Goal: Use online tool/utility: Use online tool/utility

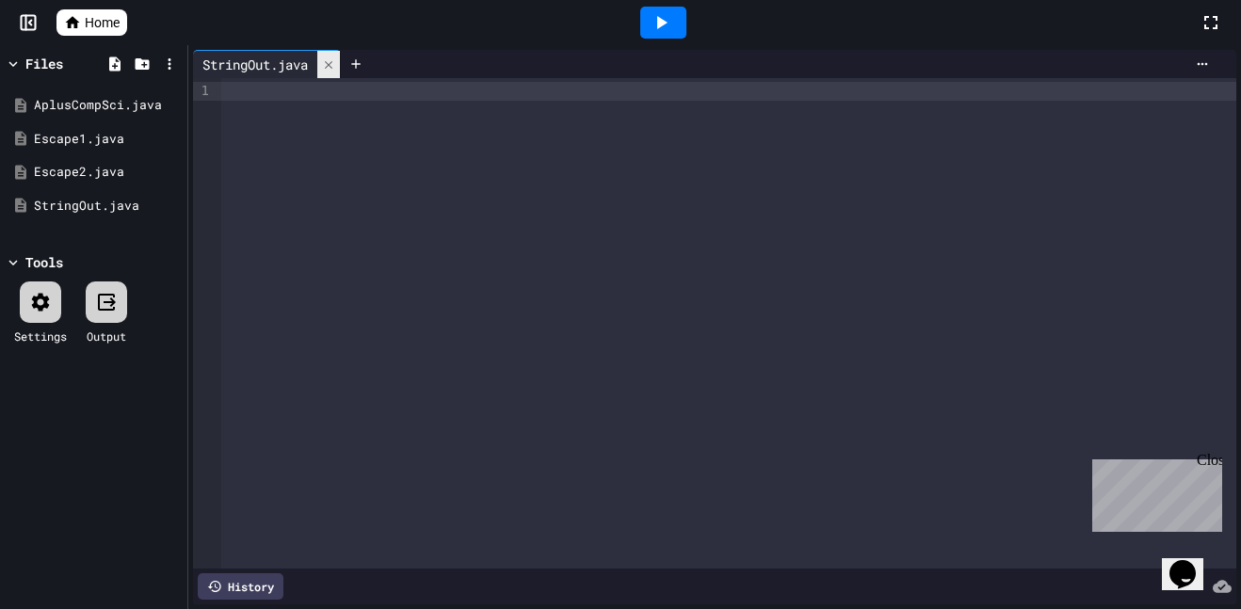
click at [329, 65] on icon at bounding box center [328, 64] width 13 height 13
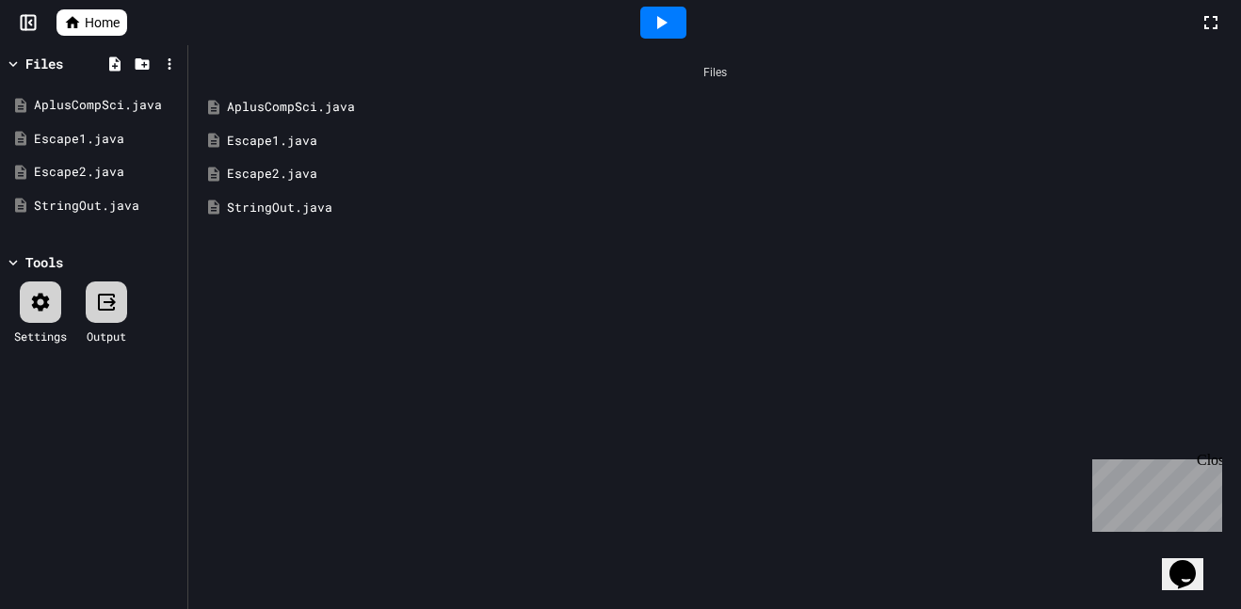
click at [642, 32] on div at bounding box center [663, 23] width 46 height 32
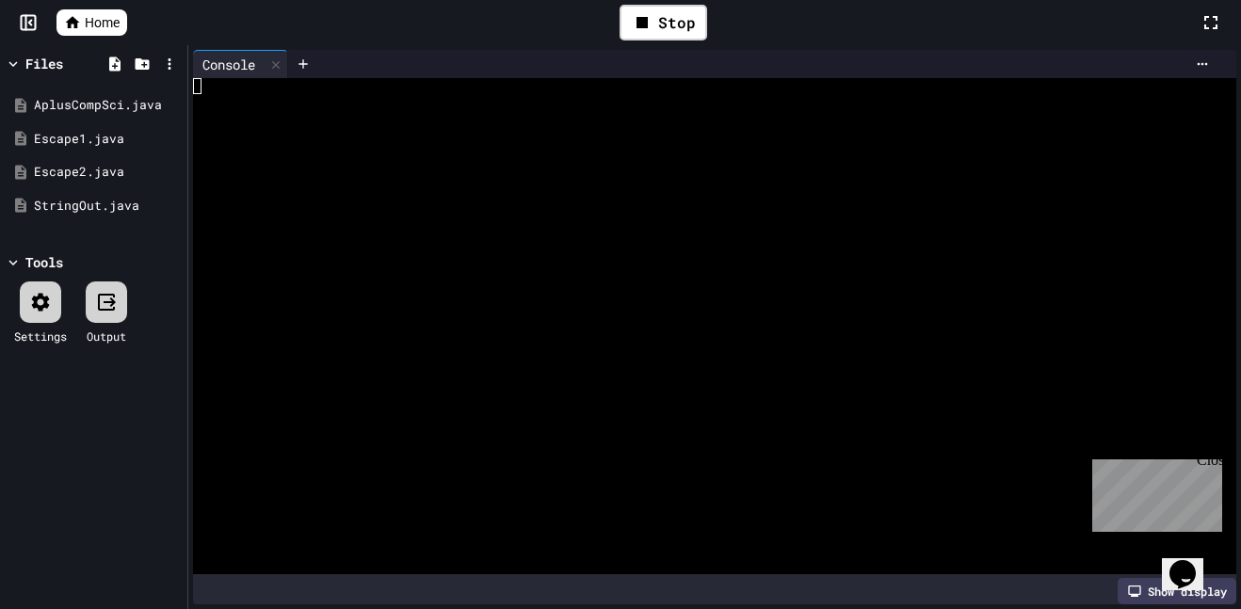
click at [351, 88] on div at bounding box center [705, 86] width 1025 height 16
click at [119, 56] on icon at bounding box center [114, 64] width 17 height 17
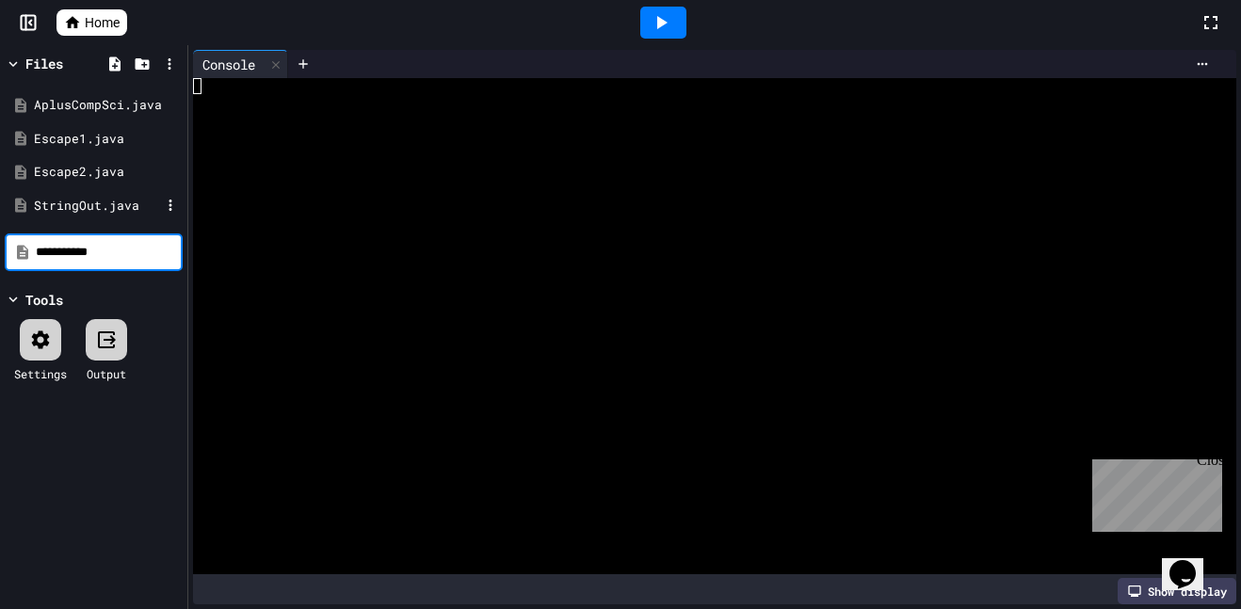
type input "**********"
click at [168, 282] on div "**********" at bounding box center [93, 327] width 187 height 564
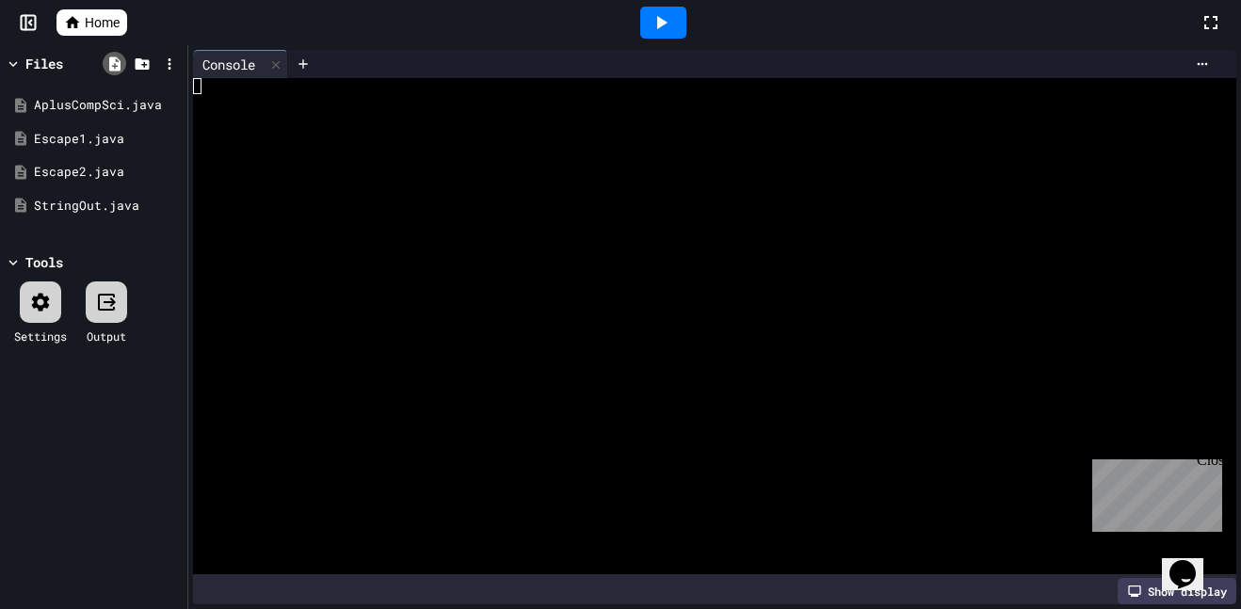
click at [120, 57] on icon at bounding box center [114, 64] width 17 height 17
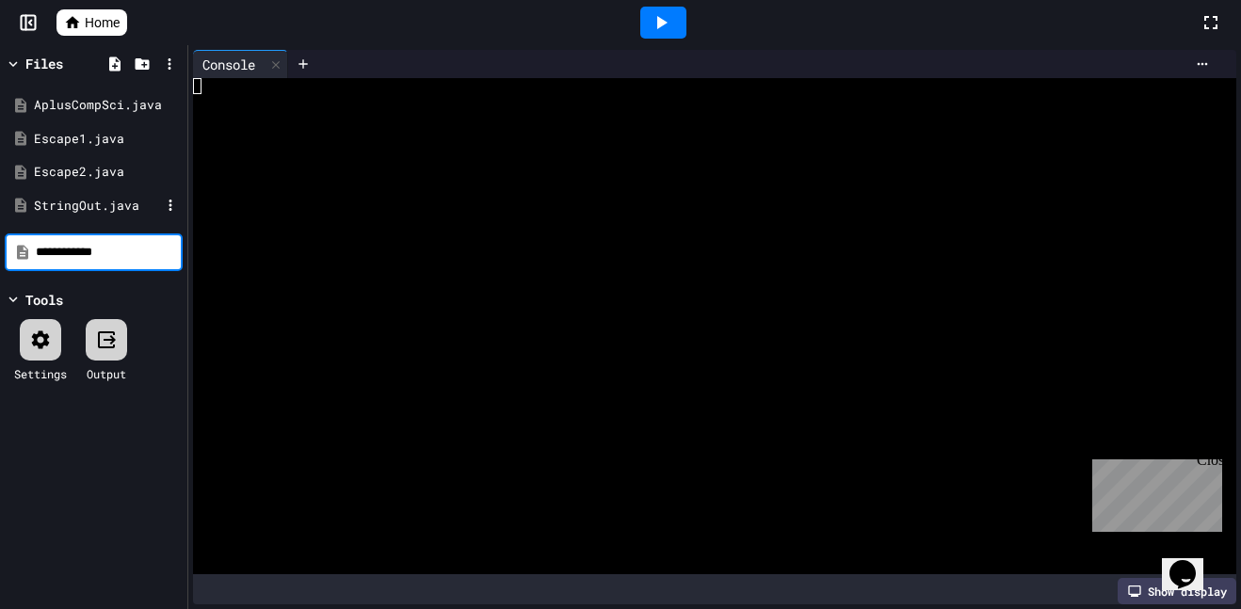
type input "**********"
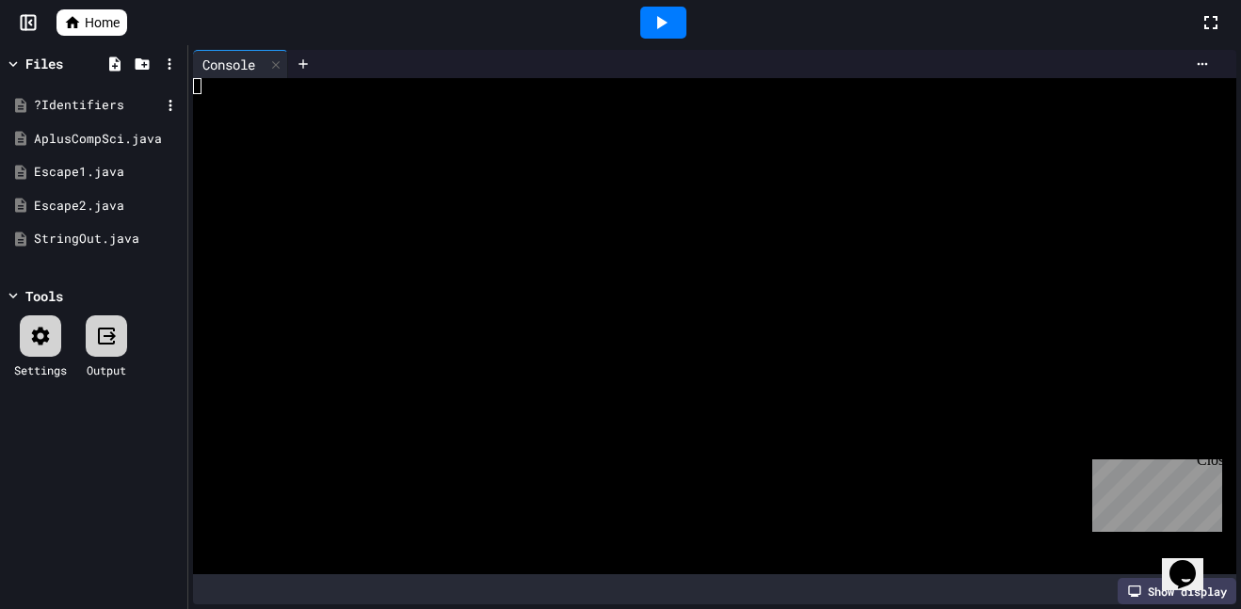
click at [86, 91] on div "?Identifiers" at bounding box center [94, 106] width 178 height 34
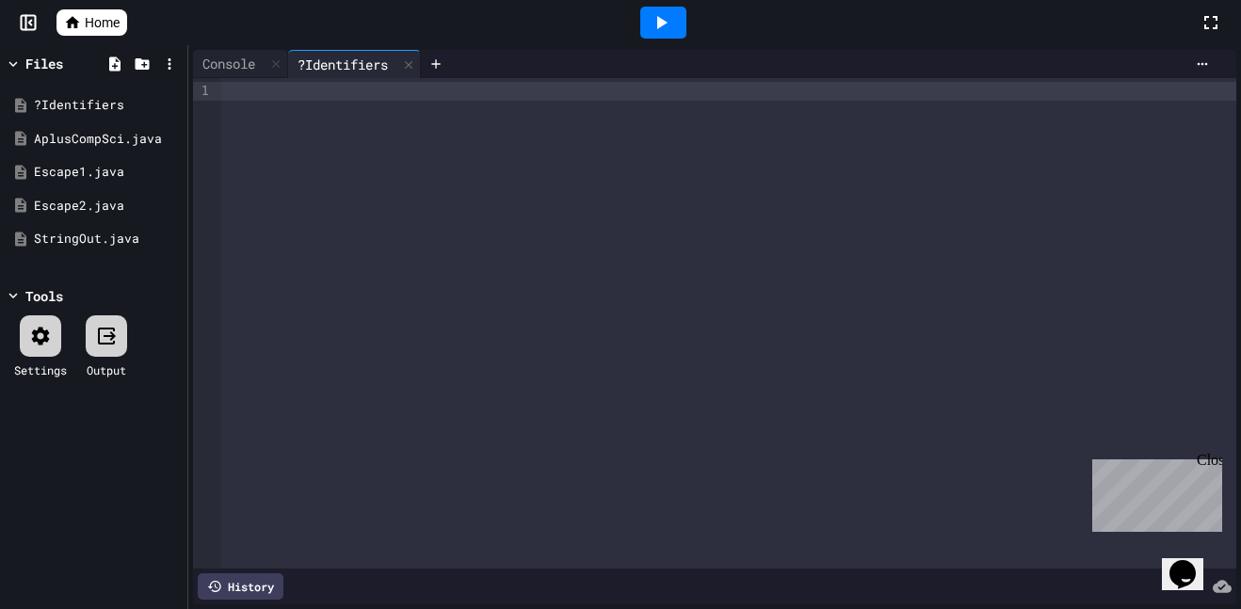
click at [36, 342] on icon at bounding box center [40, 336] width 23 height 23
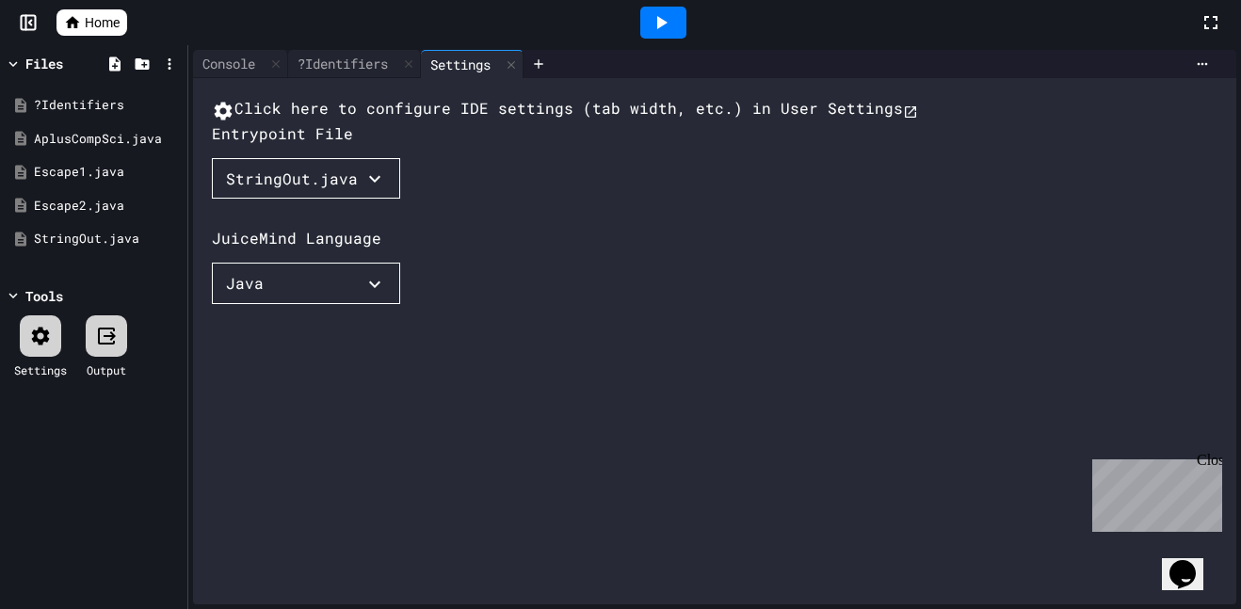
click at [319, 190] on div "StringOut.java" at bounding box center [292, 179] width 132 height 23
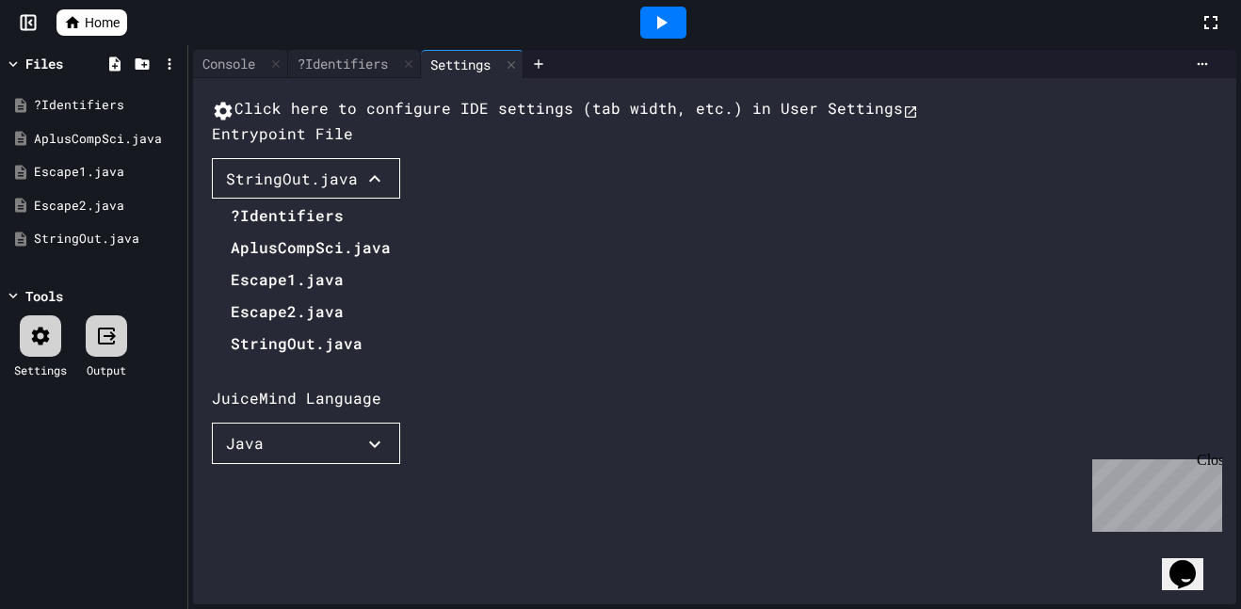
click at [310, 231] on li "?Identifiers" at bounding box center [311, 216] width 160 height 30
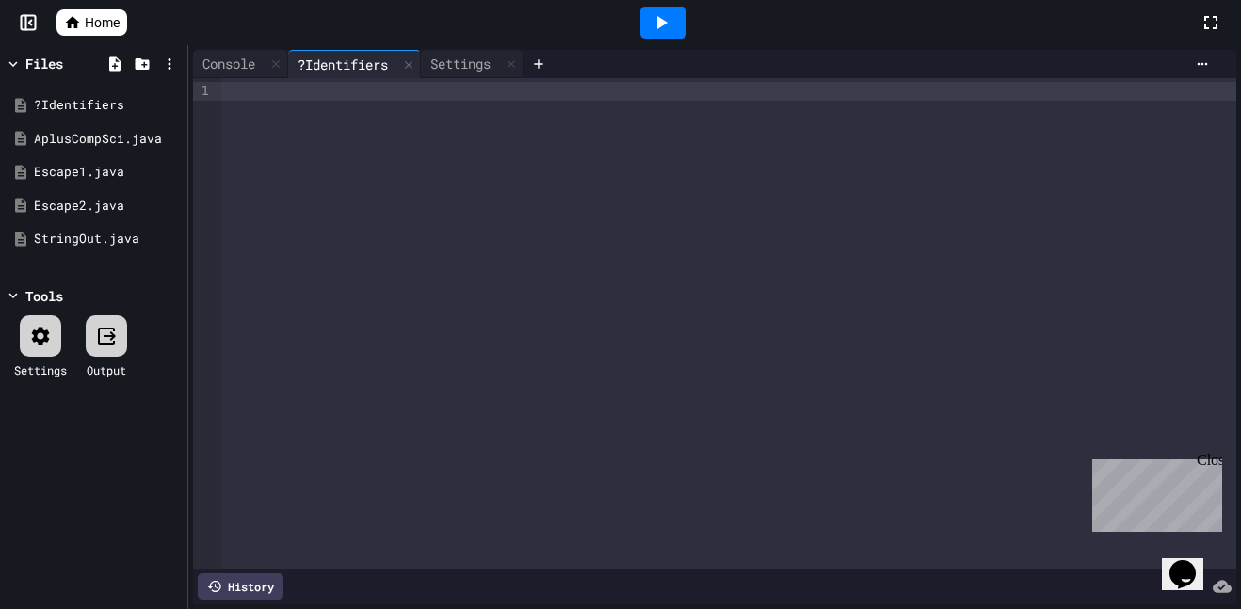
click at [353, 96] on div at bounding box center [728, 91] width 1015 height 19
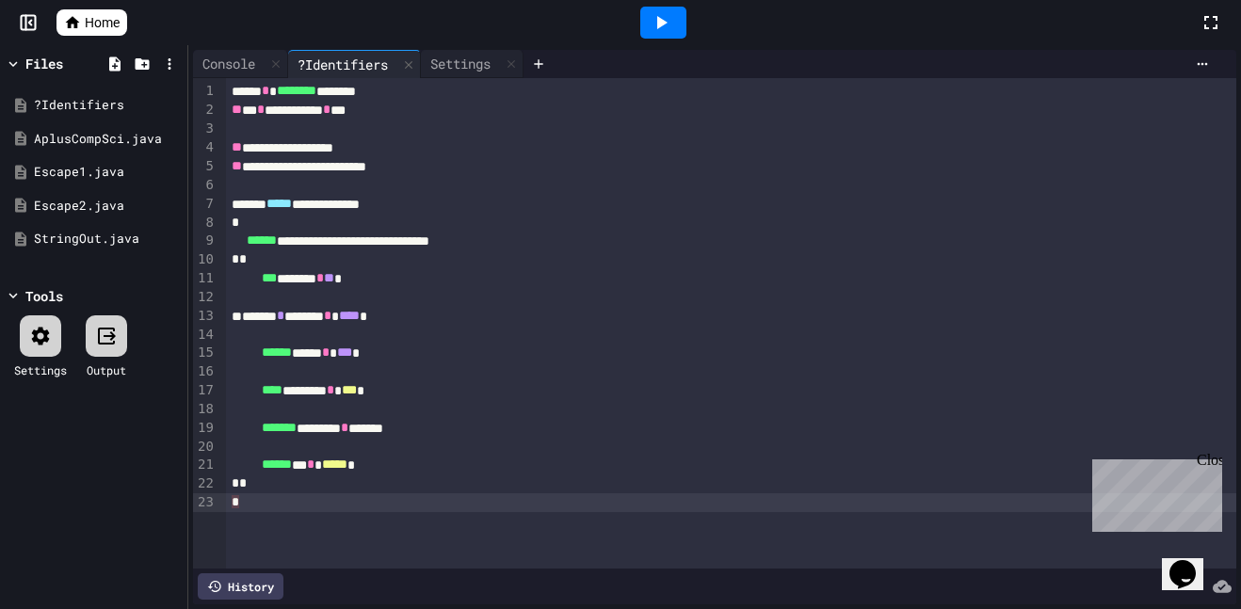
click at [652, 30] on icon at bounding box center [661, 22] width 23 height 23
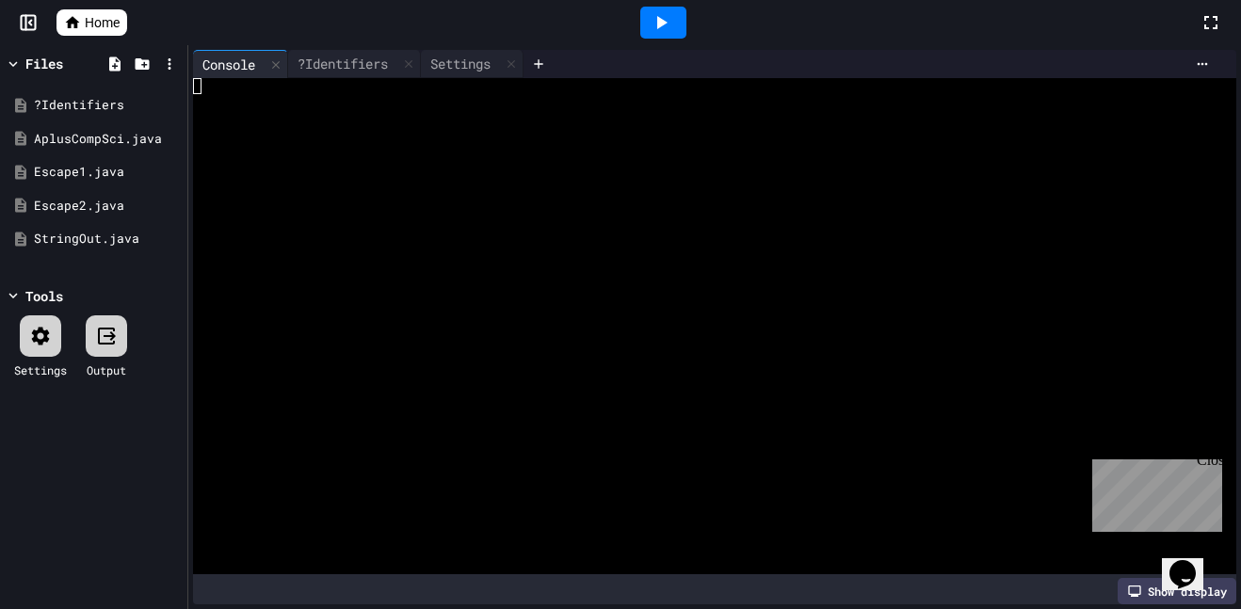
click at [1210, 460] on div "Close" at bounding box center [1209, 464] width 24 height 24
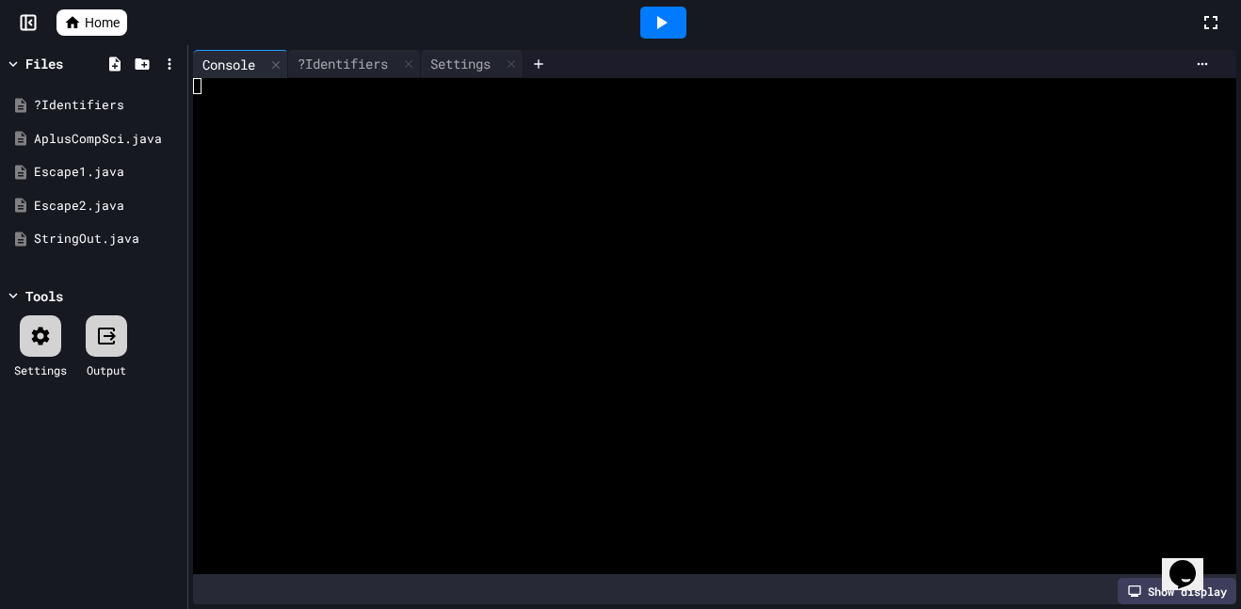
click at [1196, 55] on div at bounding box center [871, 64] width 694 height 28
click at [1197, 57] on icon at bounding box center [1202, 64] width 15 height 15
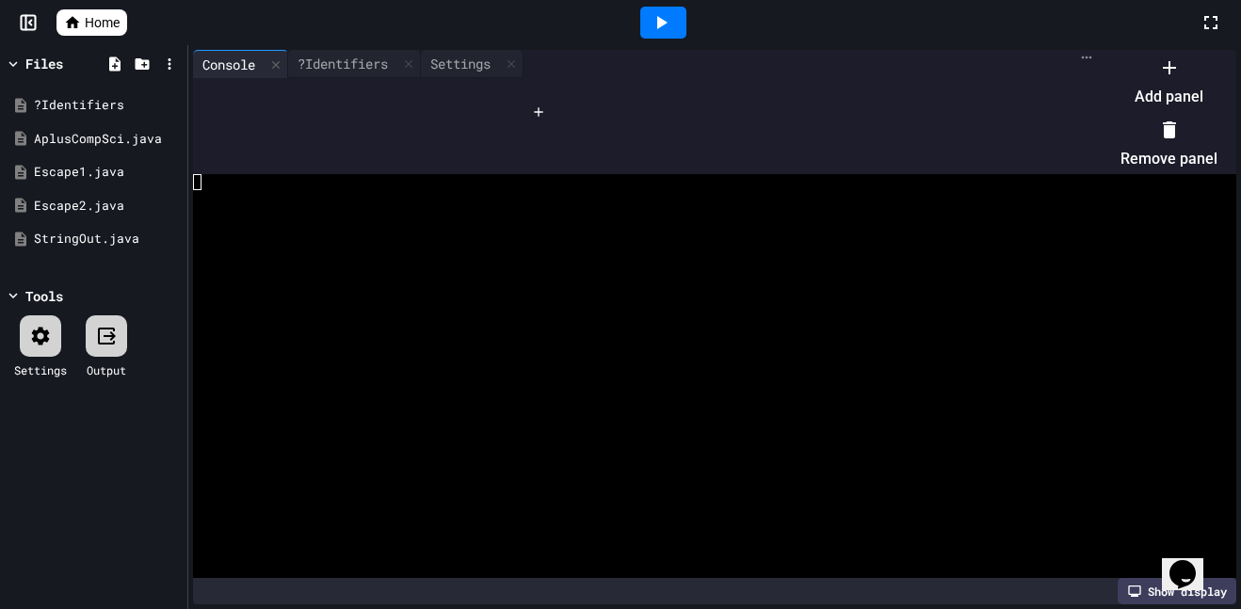
click at [1197, 52] on div at bounding box center [1160, 52] width 116 height 0
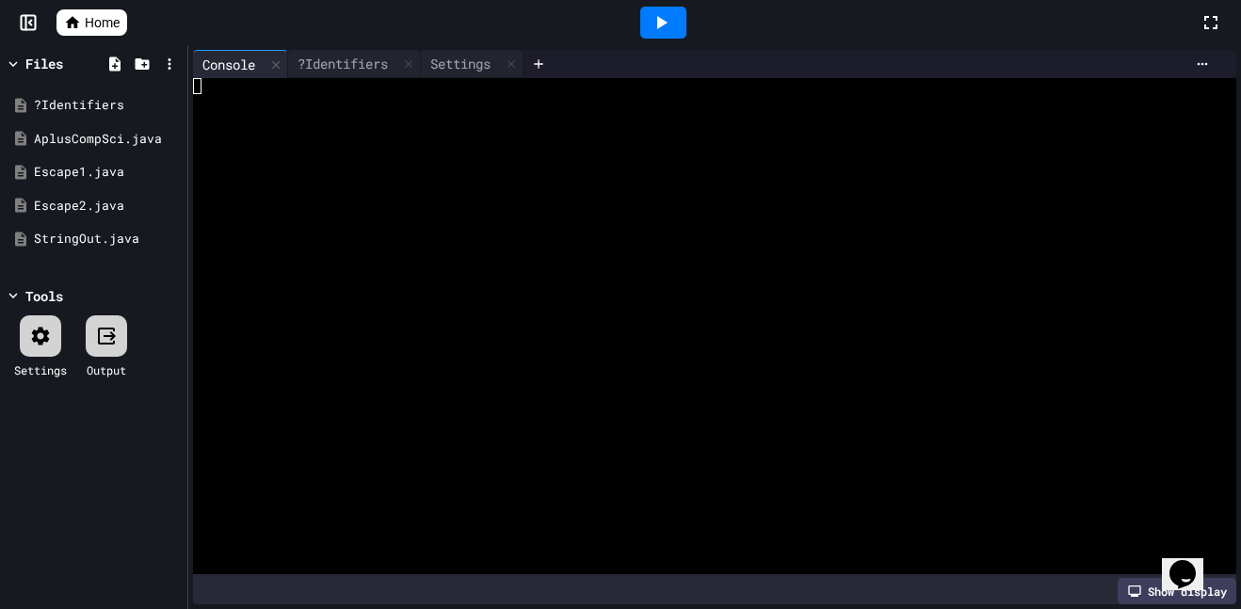
click at [682, 18] on div at bounding box center [663, 23] width 46 height 32
click at [380, 54] on div "?Identifiers" at bounding box center [342, 64] width 109 height 20
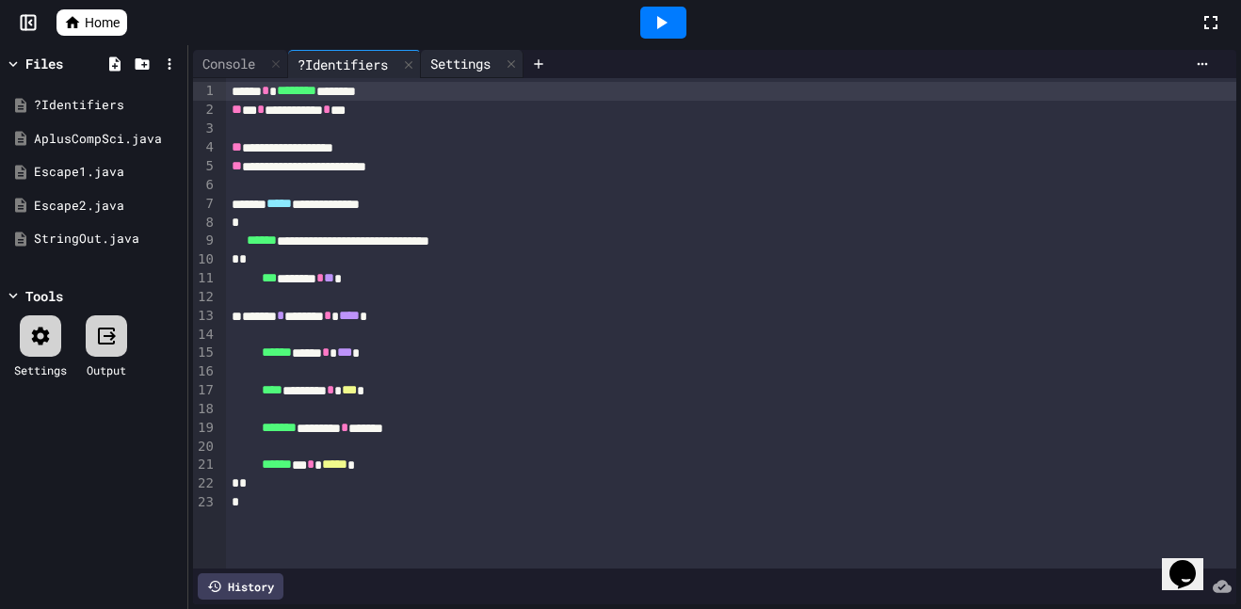
click at [442, 58] on div "Settings" at bounding box center [460, 64] width 79 height 20
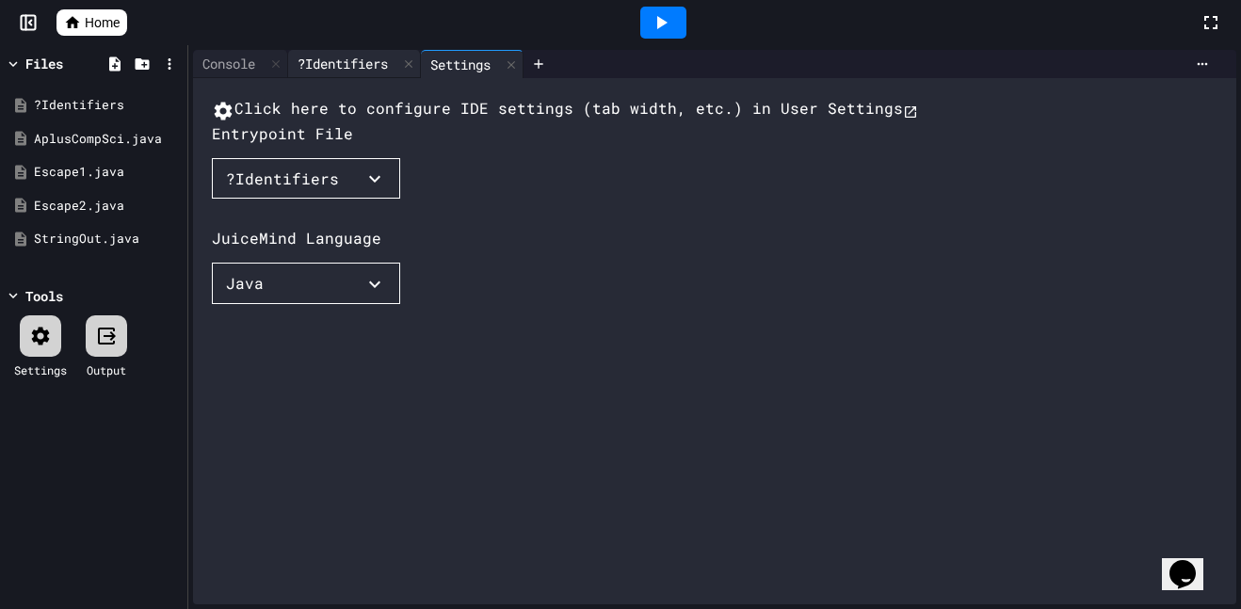
click at [374, 58] on div "?Identifiers" at bounding box center [342, 64] width 109 height 20
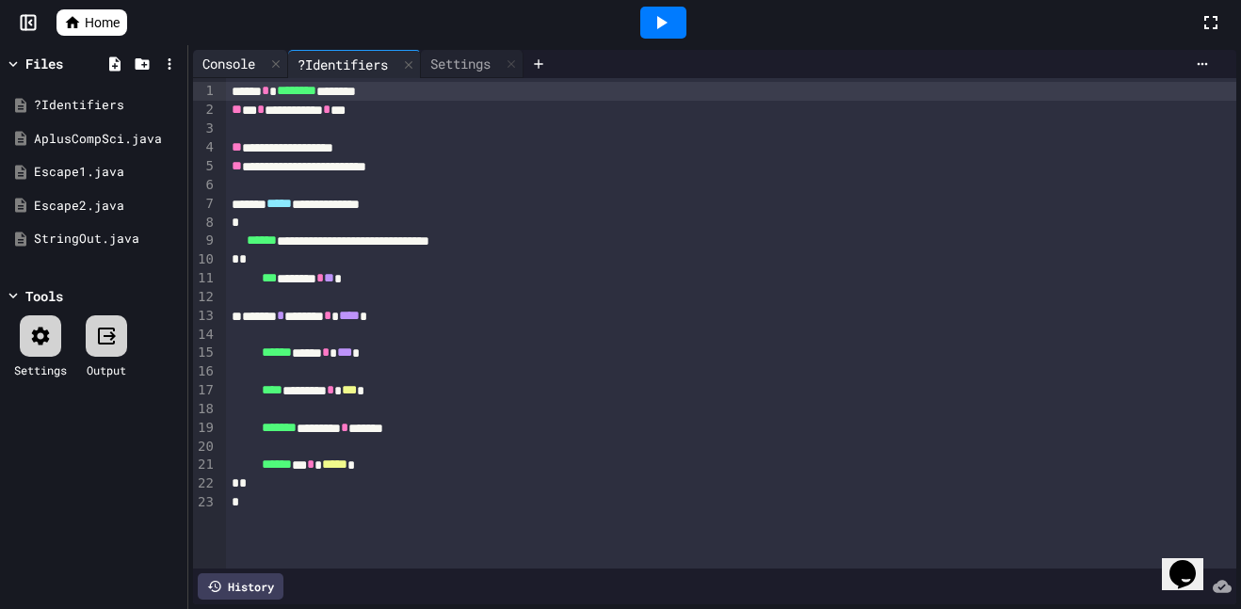
click at [232, 52] on div "Console" at bounding box center [240, 64] width 95 height 28
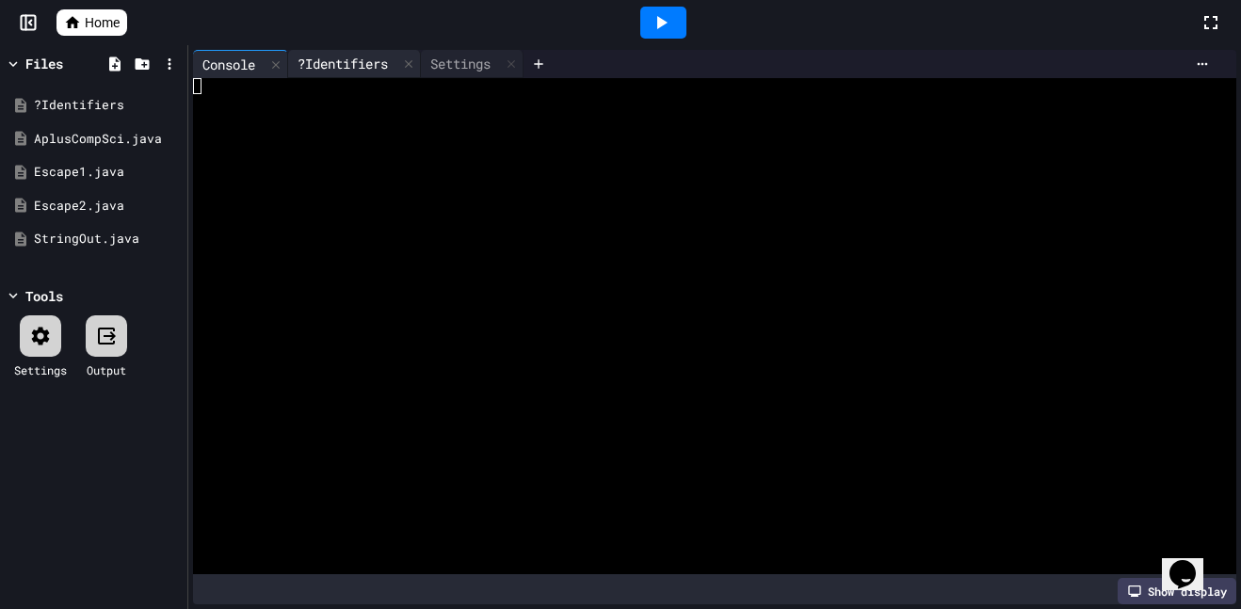
click at [315, 74] on div "?Identifiers" at bounding box center [354, 64] width 133 height 28
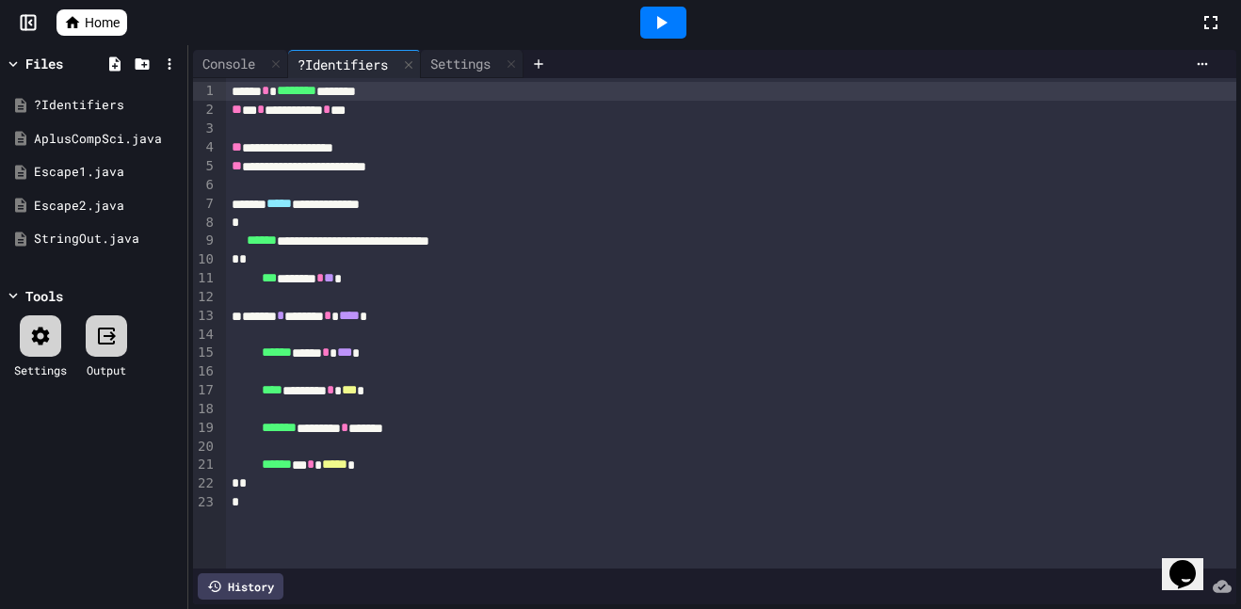
click at [352, 272] on div "*** ******* * ** *" at bounding box center [731, 278] width 1011 height 19
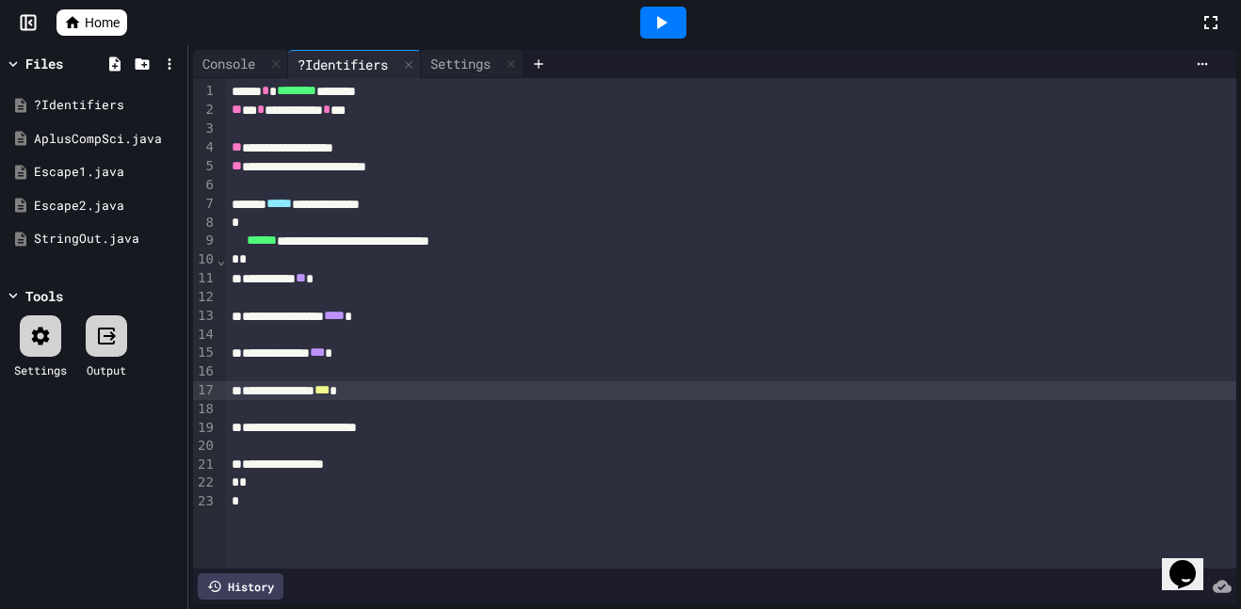
click at [653, 39] on div at bounding box center [663, 22] width 65 height 51
click at [649, 27] on div at bounding box center [663, 23] width 46 height 32
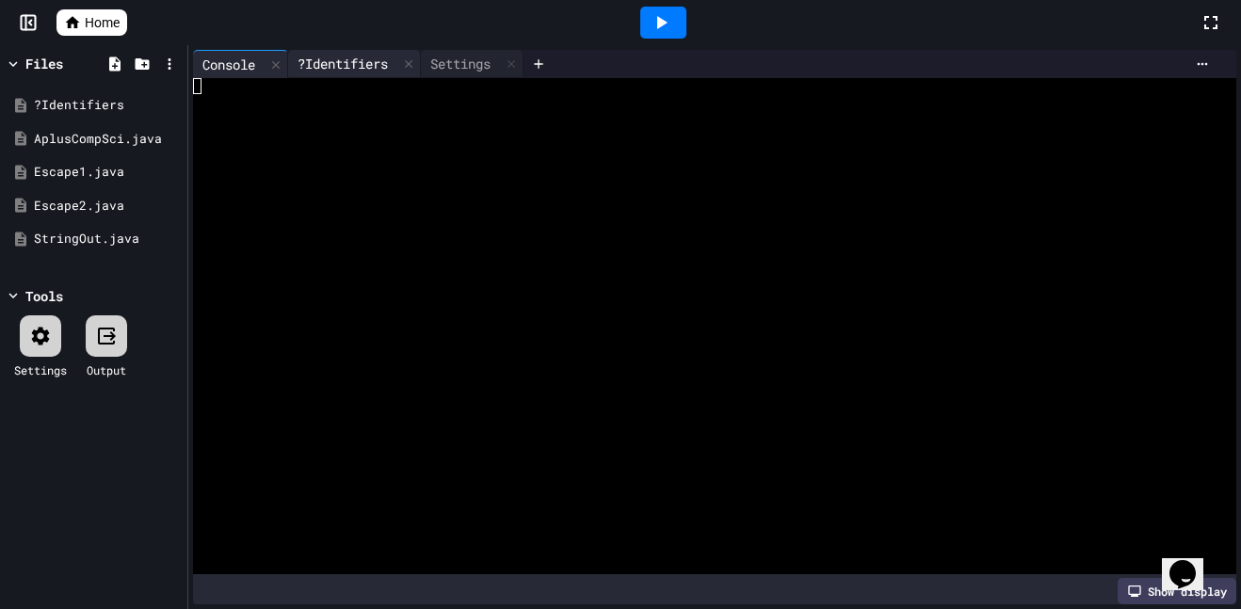
click at [361, 56] on div "?Identifiers" at bounding box center [342, 64] width 109 height 20
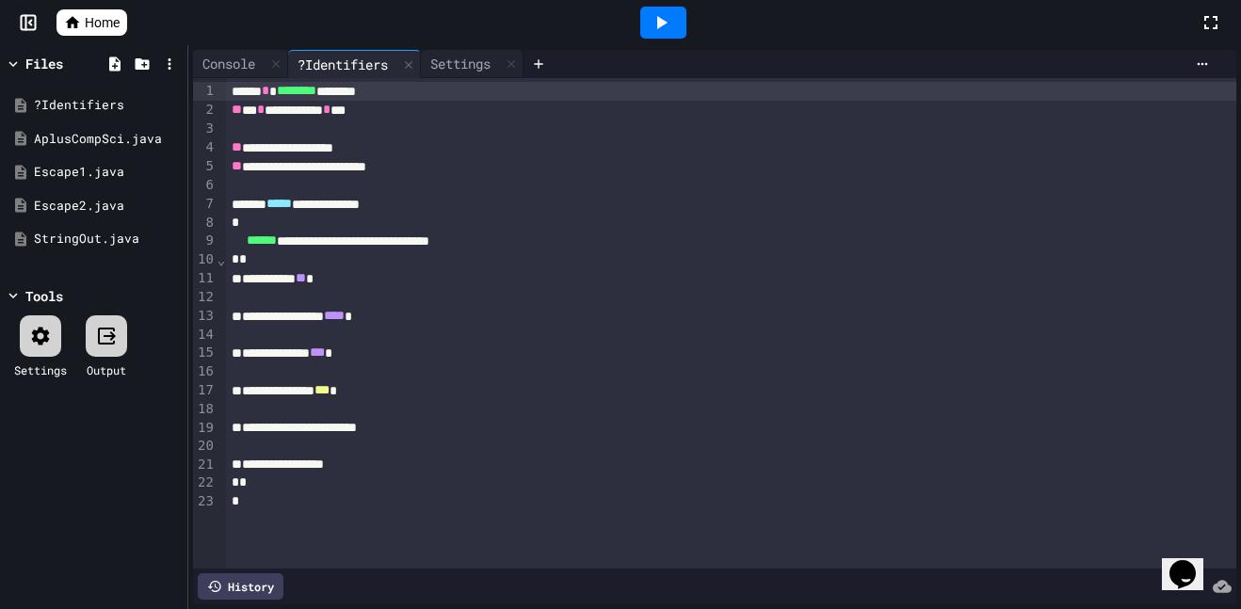
click at [447, 408] on div at bounding box center [731, 409] width 1011 height 19
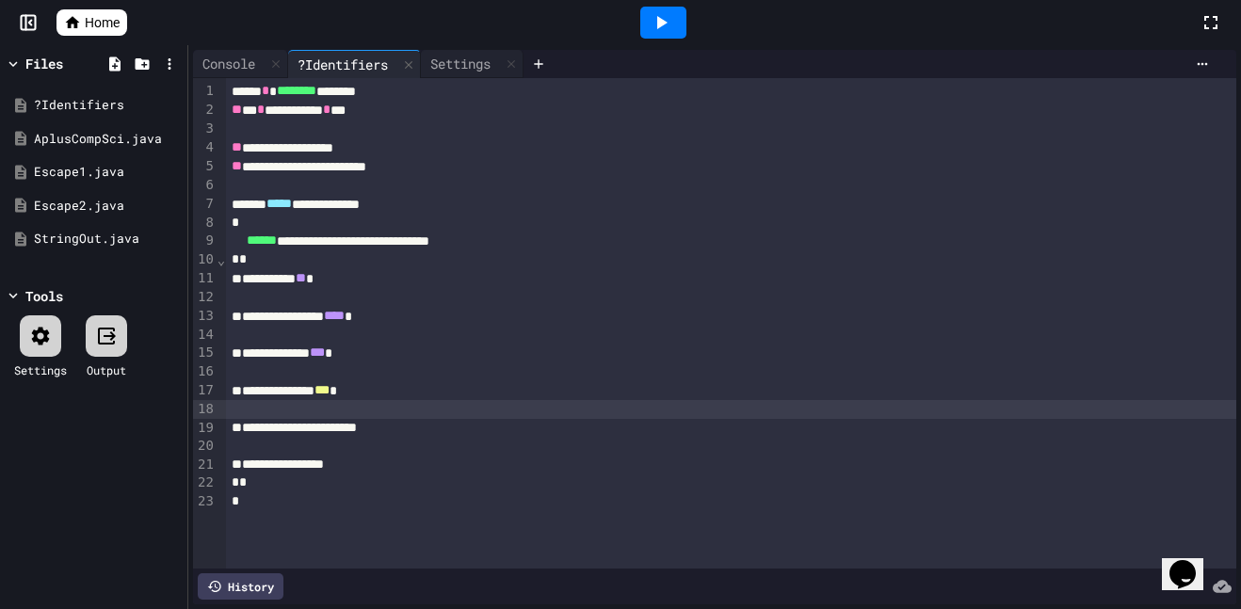
click at [447, 408] on div at bounding box center [731, 409] width 1011 height 19
click at [489, 471] on div "**********" at bounding box center [731, 465] width 1011 height 19
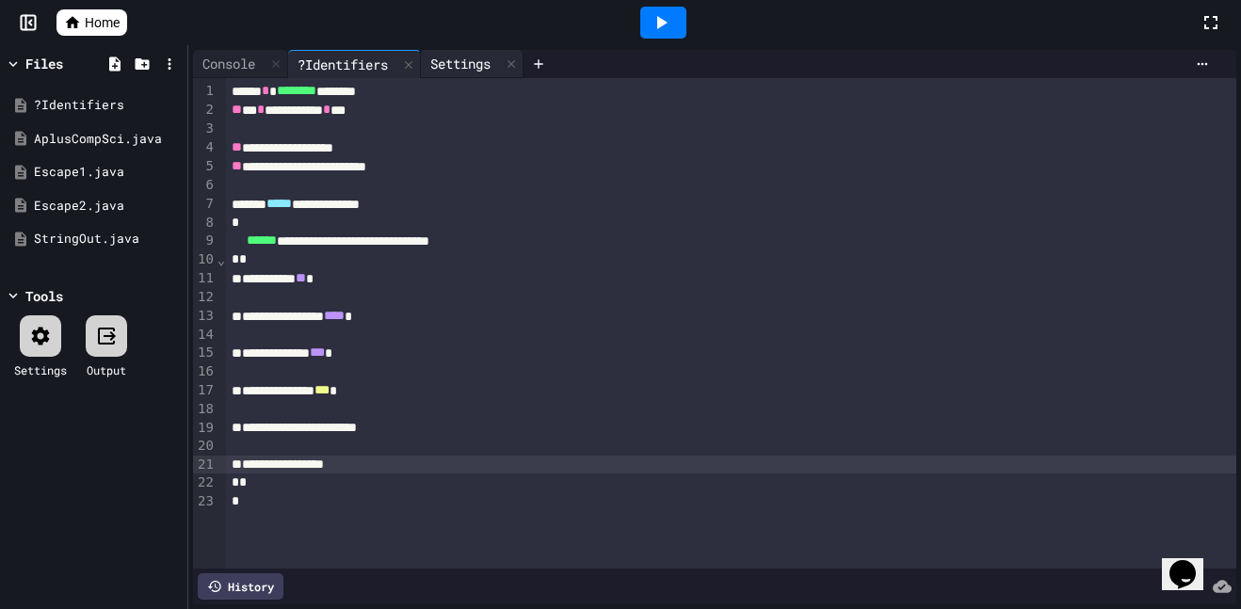
click at [500, 67] on div "Settings" at bounding box center [460, 64] width 79 height 20
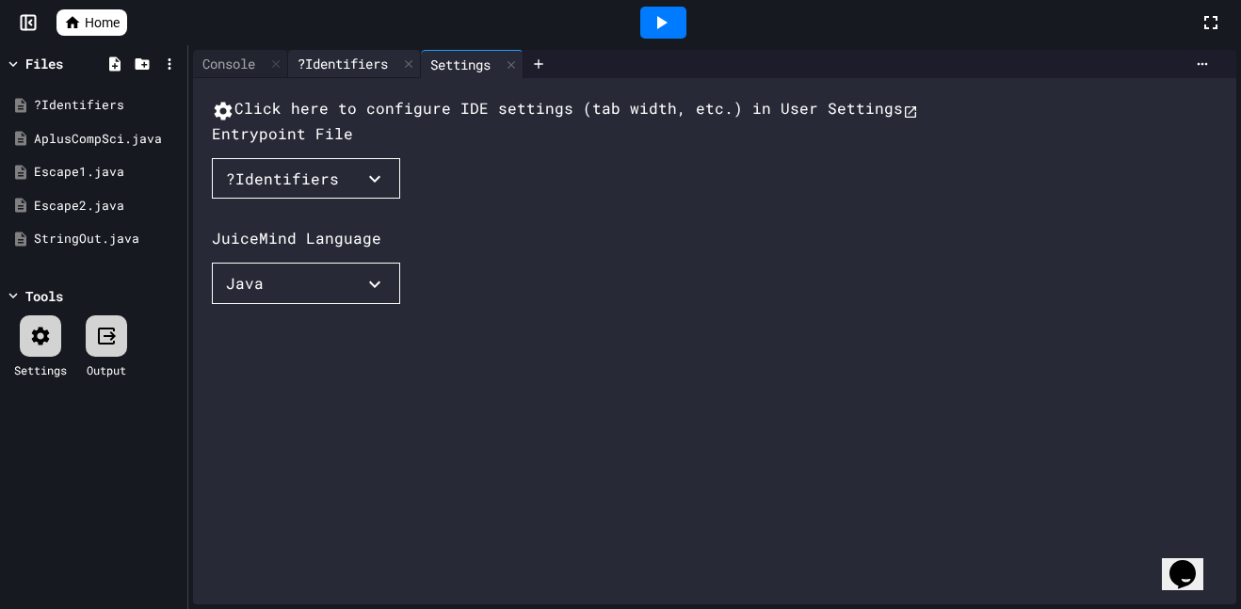
click at [364, 57] on div "?Identifiers" at bounding box center [342, 64] width 109 height 20
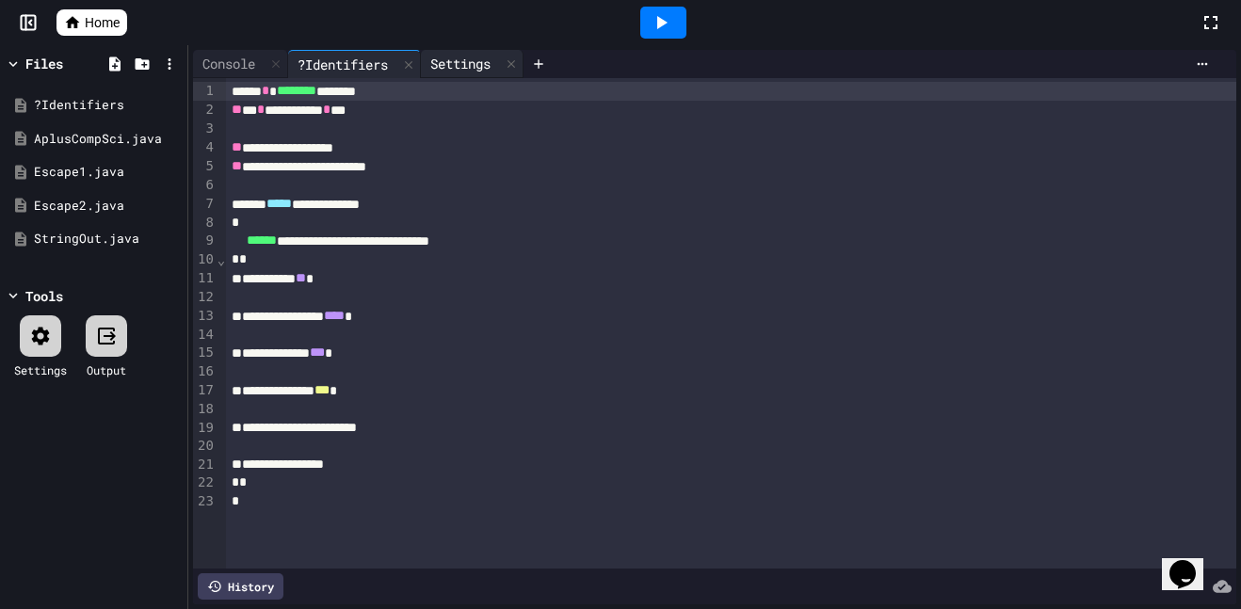
click at [443, 65] on div "Settings" at bounding box center [460, 64] width 79 height 20
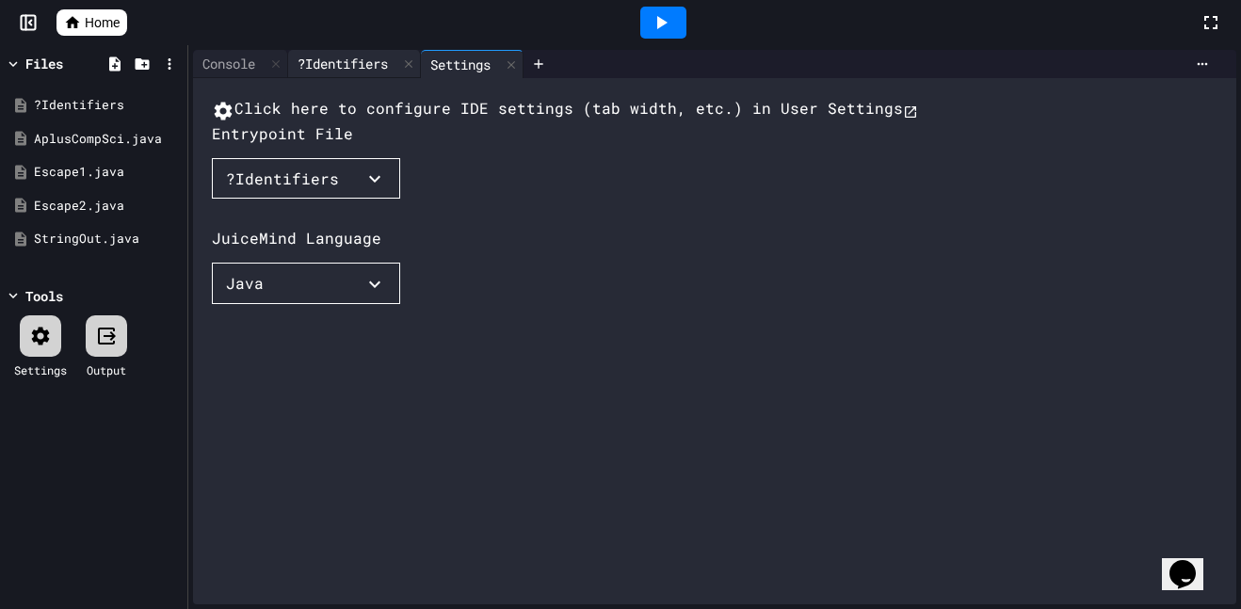
click at [324, 60] on div "?Identifiers" at bounding box center [342, 64] width 109 height 20
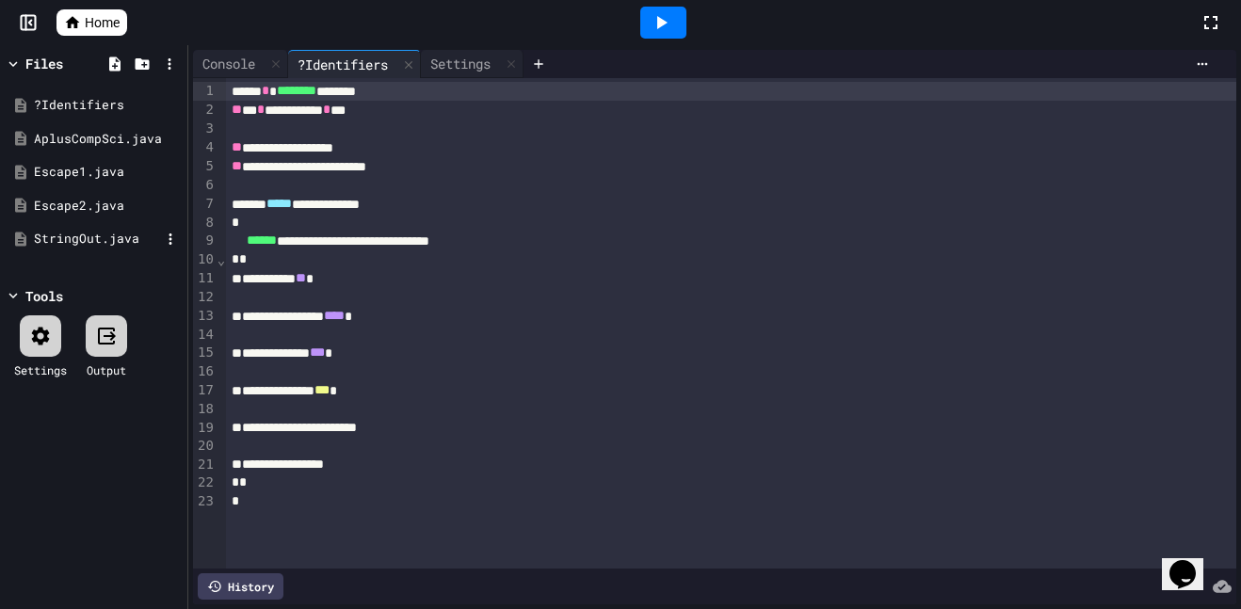
click at [123, 238] on div "StringOut.java" at bounding box center [97, 239] width 126 height 19
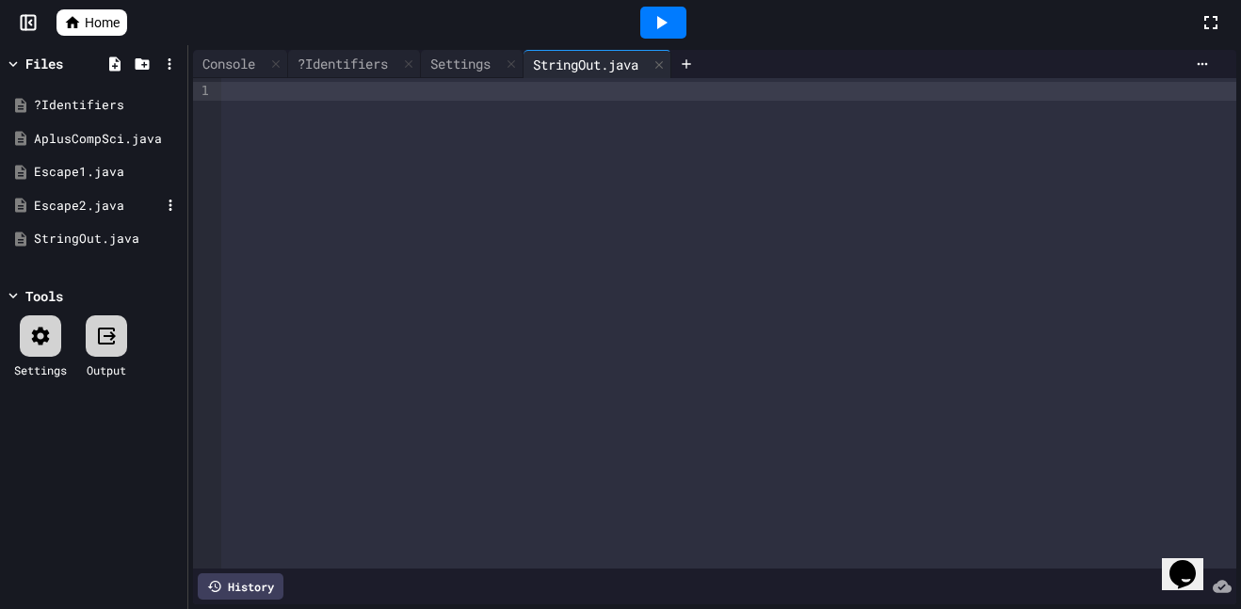
click at [104, 209] on div "Escape2.java" at bounding box center [97, 206] width 126 height 19
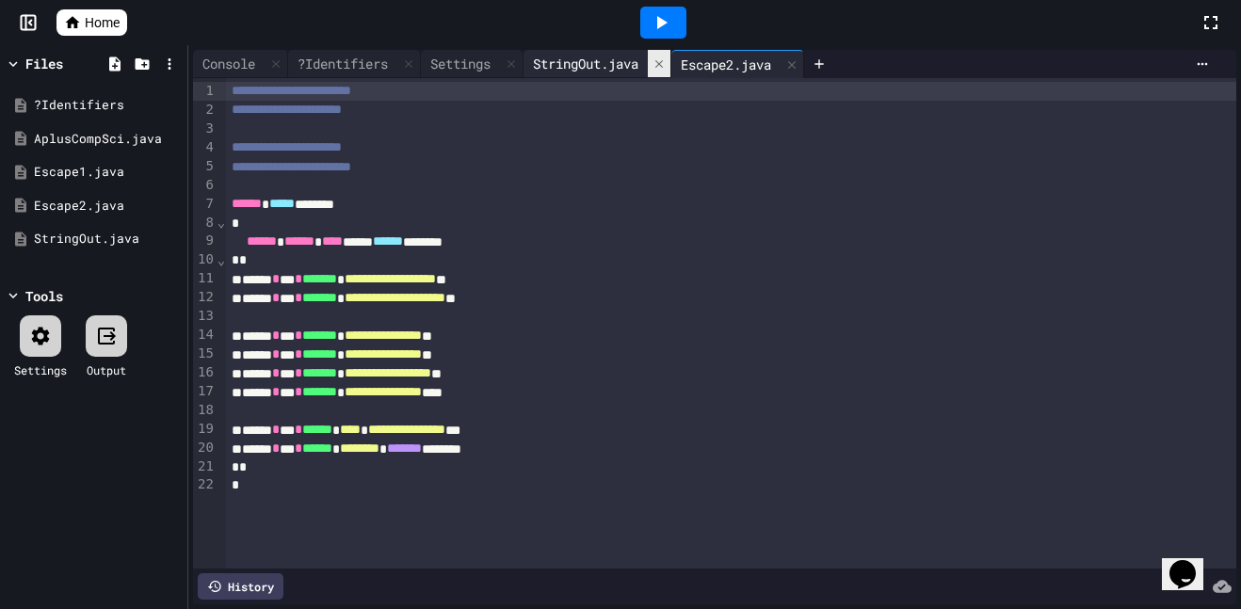
click at [666, 69] on icon at bounding box center [659, 63] width 13 height 13
click at [651, 66] on icon at bounding box center [644, 64] width 13 height 13
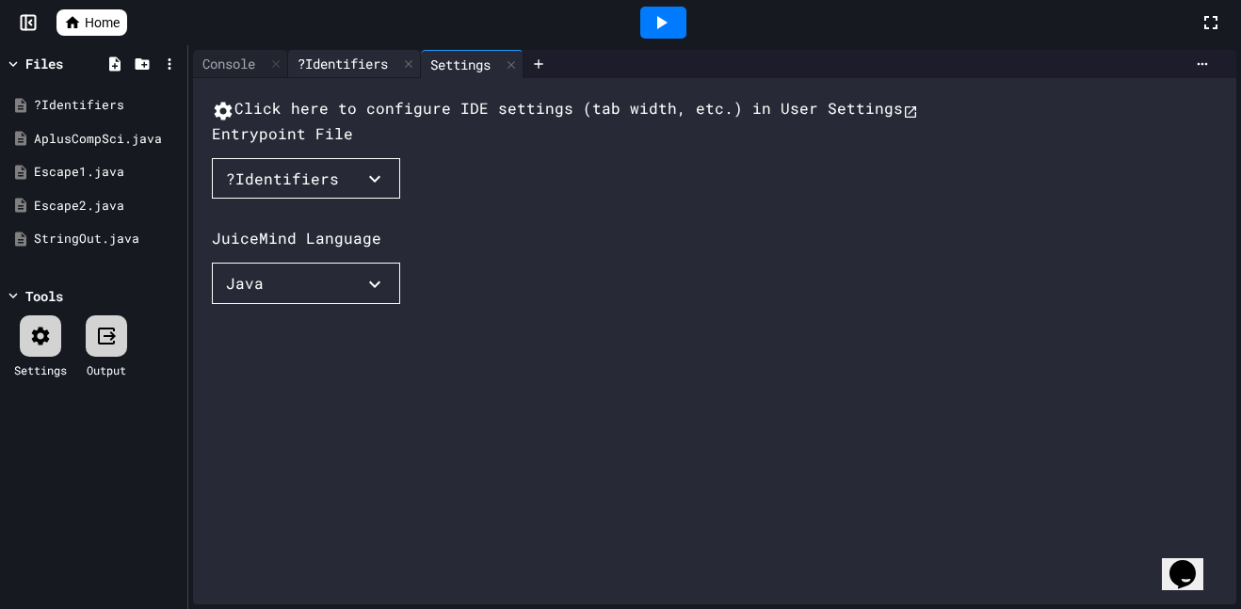
click at [355, 52] on div "?Identifiers" at bounding box center [354, 64] width 133 height 28
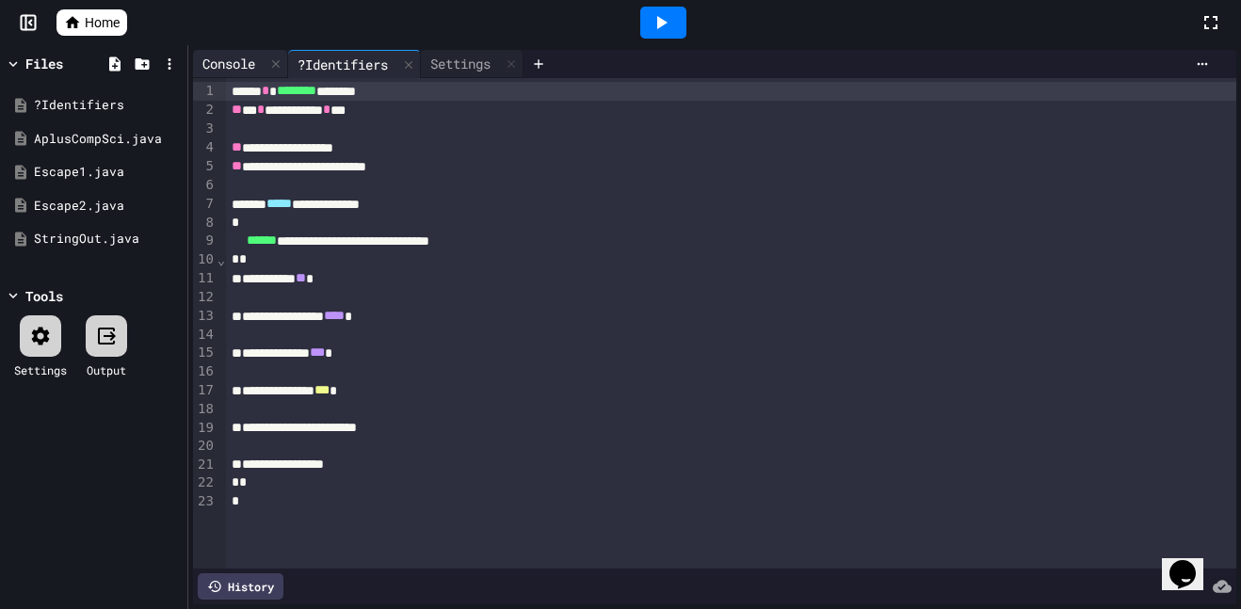
click at [252, 67] on div "Console" at bounding box center [229, 64] width 72 height 20
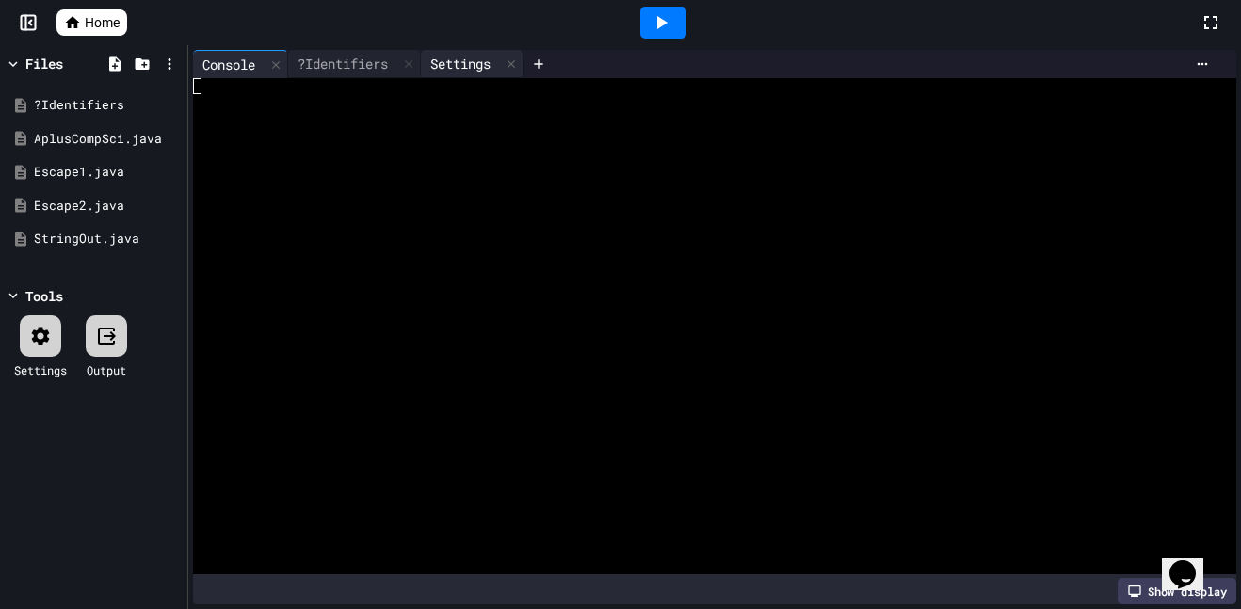
click at [437, 61] on div "Settings" at bounding box center [460, 64] width 79 height 20
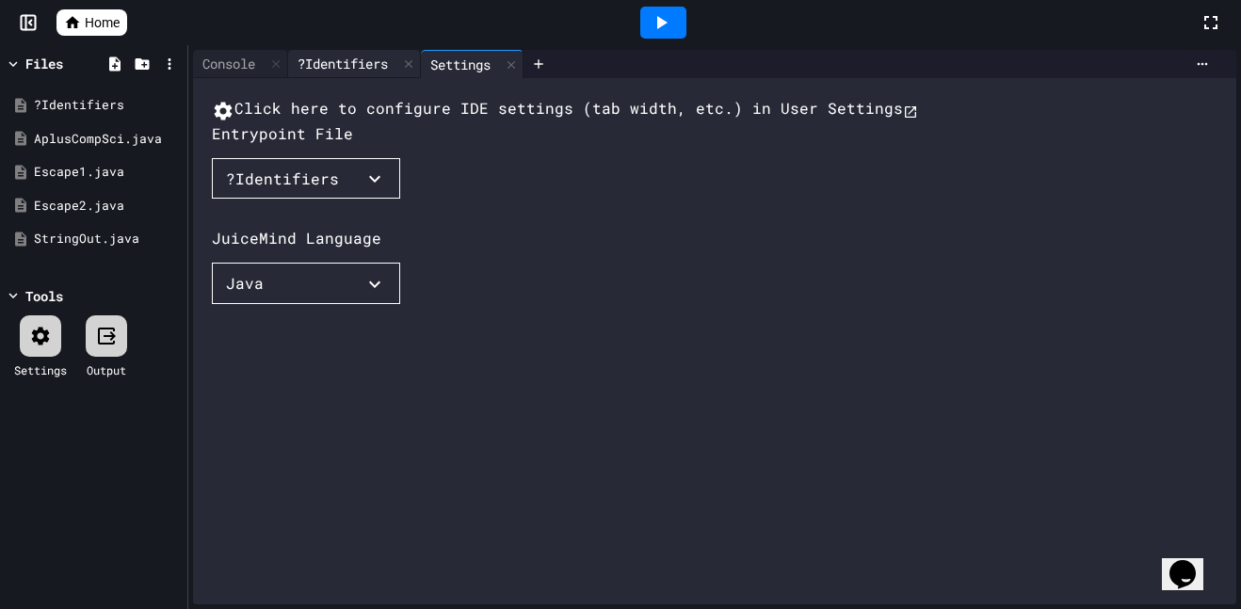
click at [355, 55] on div "?Identifiers" at bounding box center [342, 64] width 109 height 20
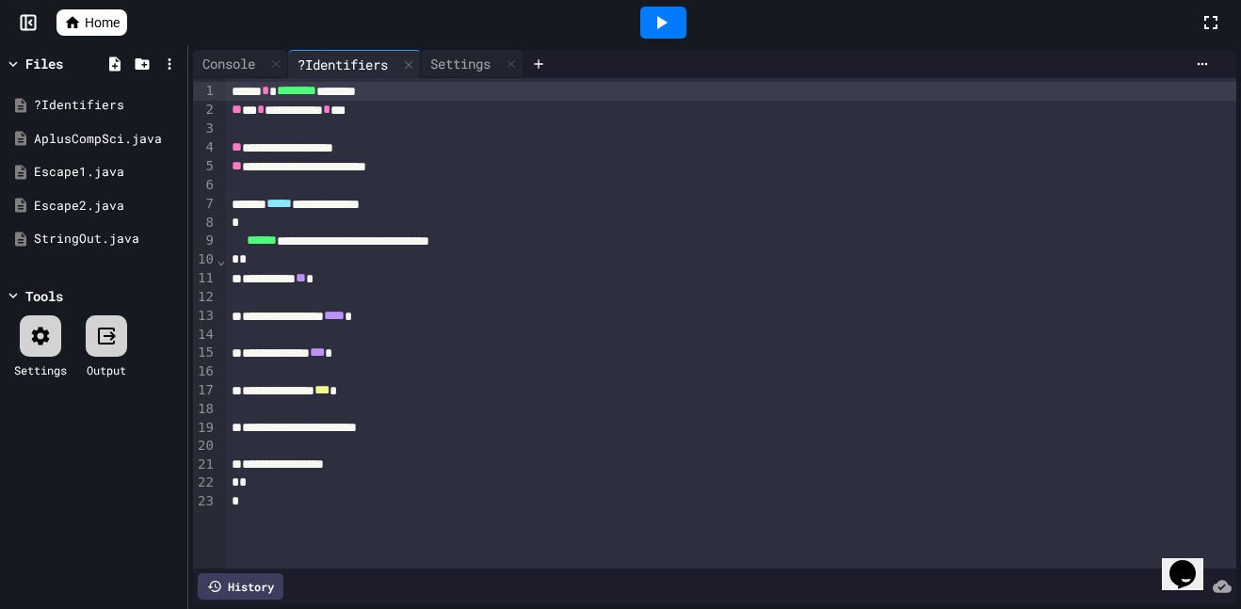
click at [333, 209] on div "**********" at bounding box center [731, 204] width 1011 height 19
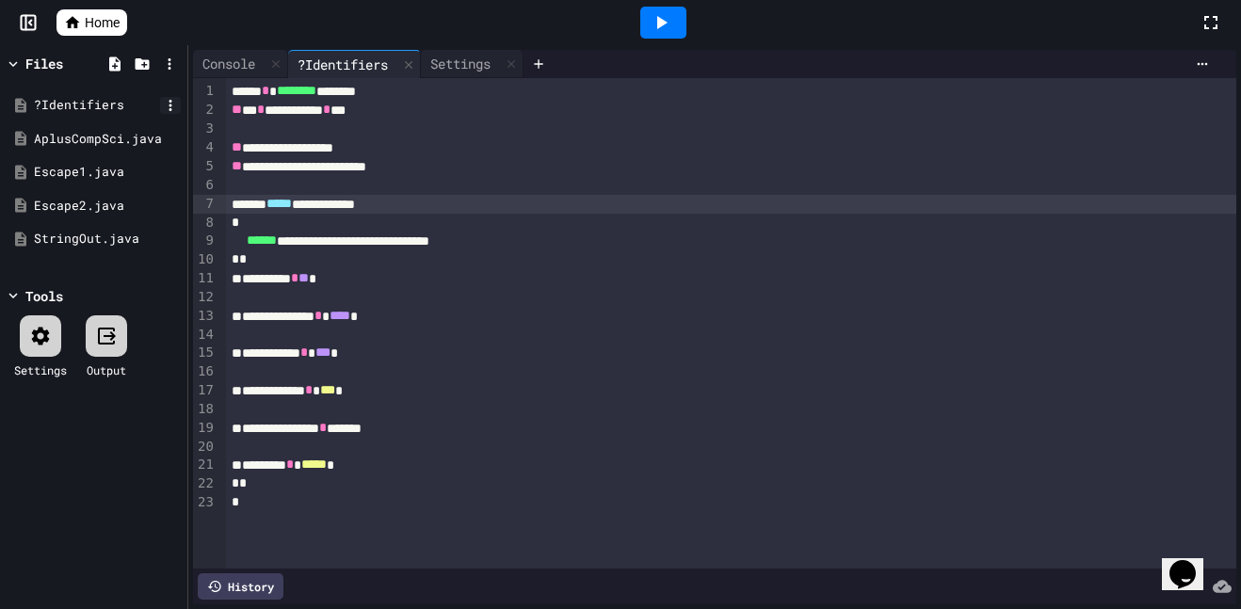
click at [165, 106] on icon at bounding box center [170, 105] width 17 height 17
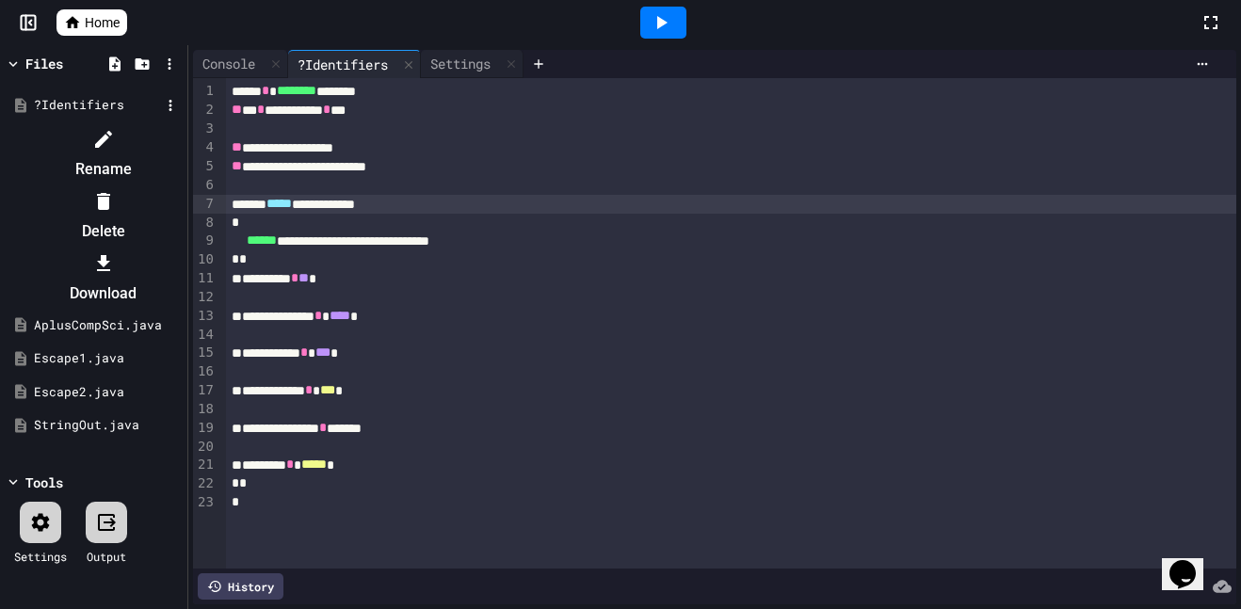
click at [183, 151] on li "Rename" at bounding box center [103, 154] width 159 height 60
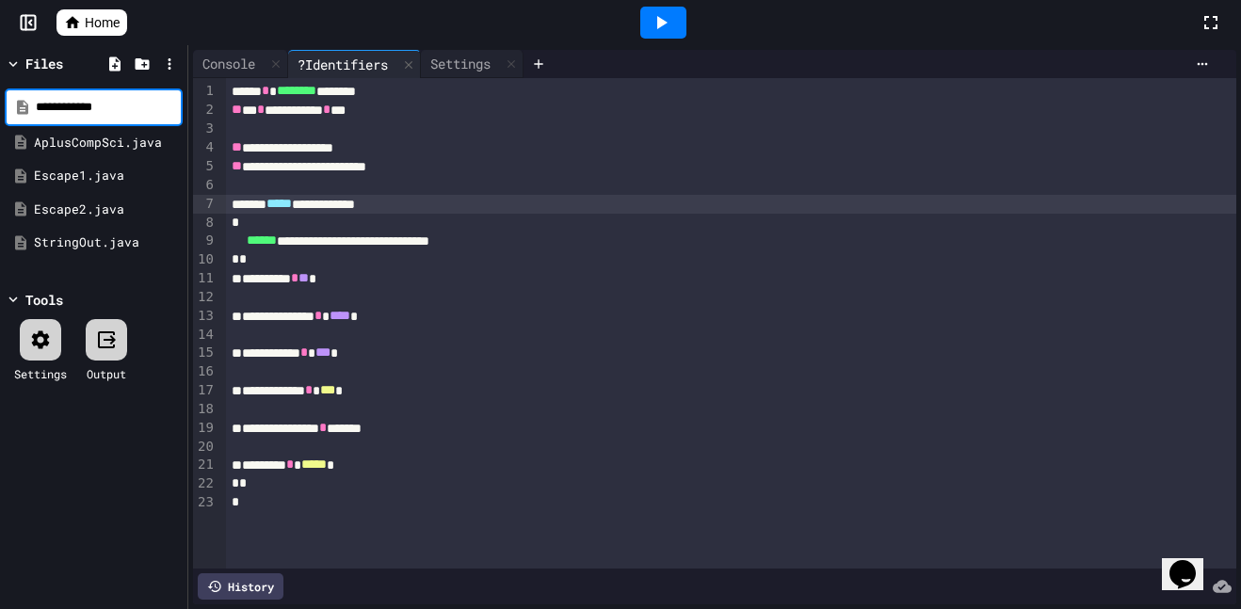
click at [46, 102] on input "**********" at bounding box center [107, 107] width 143 height 19
type input "**********"
click at [502, 136] on div at bounding box center [731, 129] width 1011 height 19
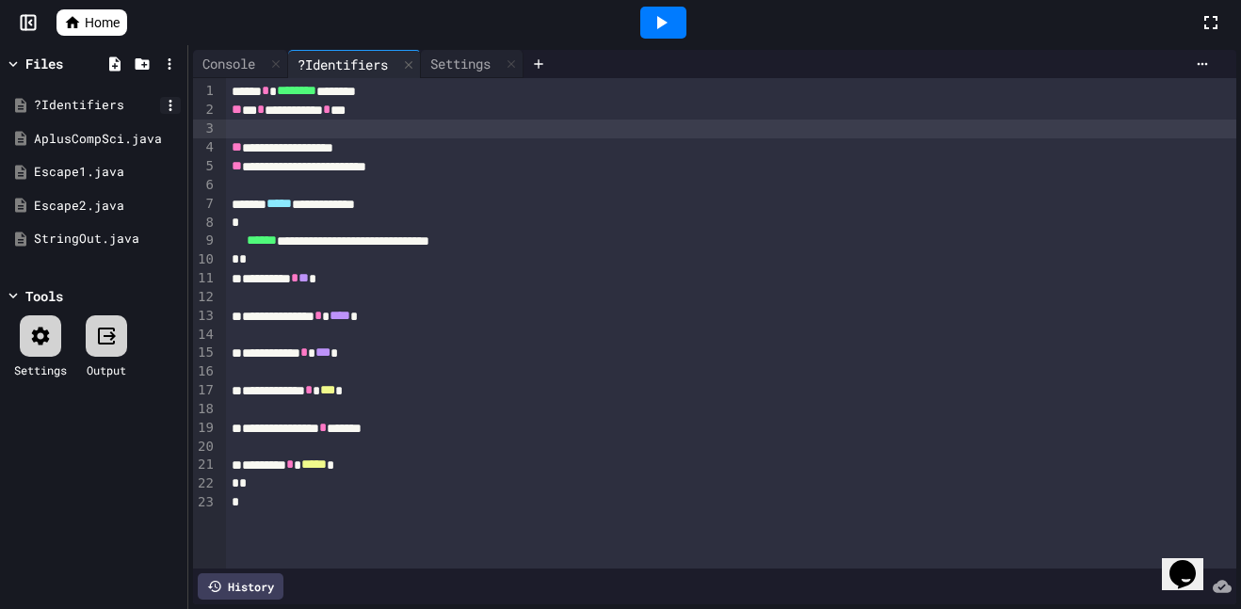
click at [167, 108] on icon at bounding box center [170, 105] width 17 height 17
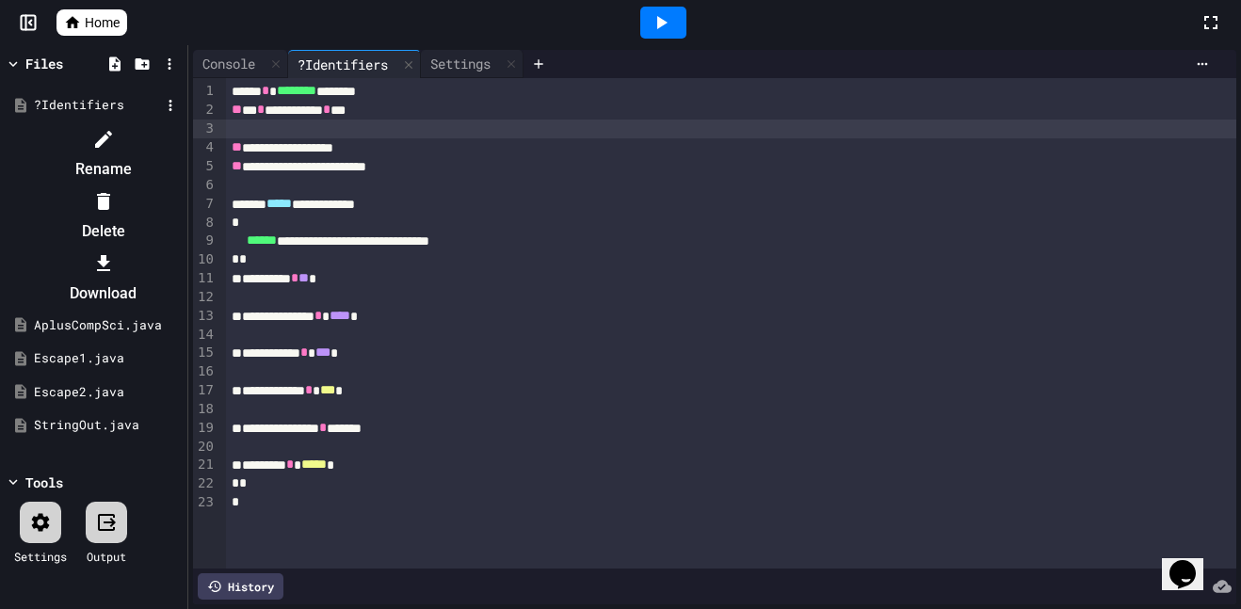
click at [115, 132] on icon at bounding box center [103, 139] width 23 height 23
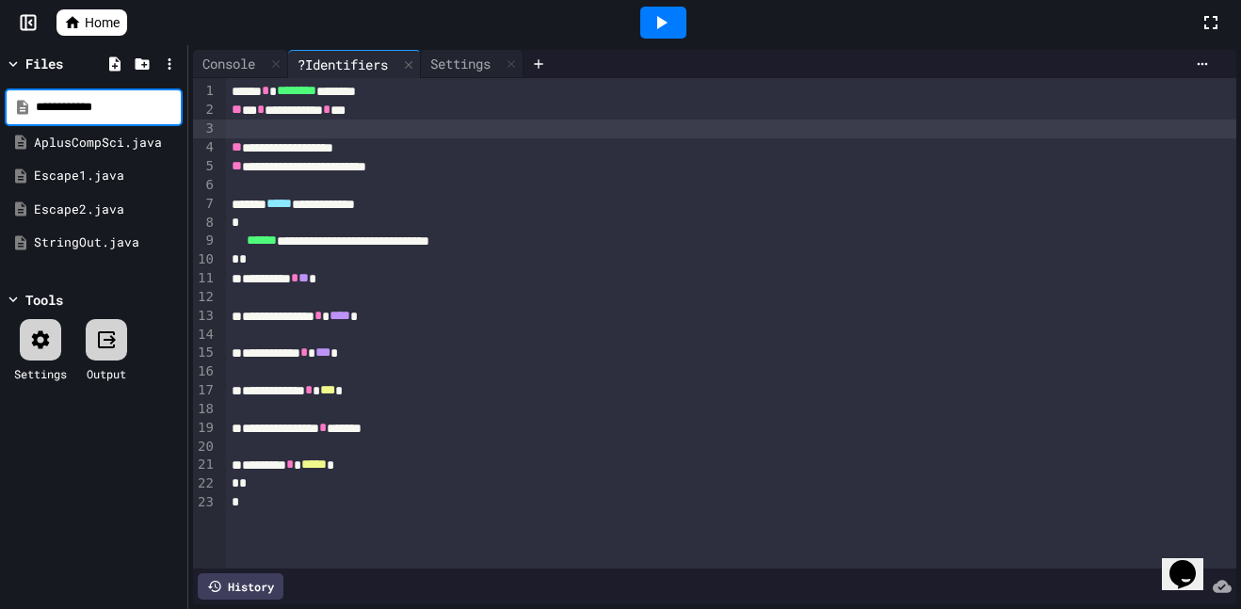
click at [42, 102] on input "**********" at bounding box center [107, 107] width 143 height 19
type input "**********"
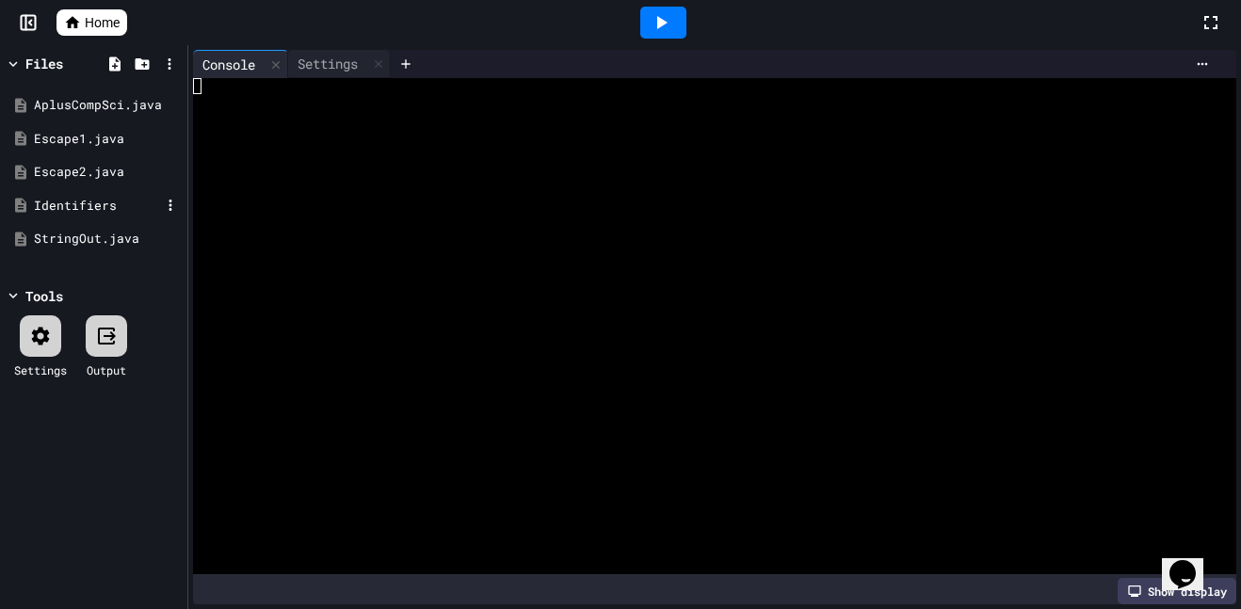
click at [121, 211] on div "Identifiers" at bounding box center [97, 206] width 126 height 19
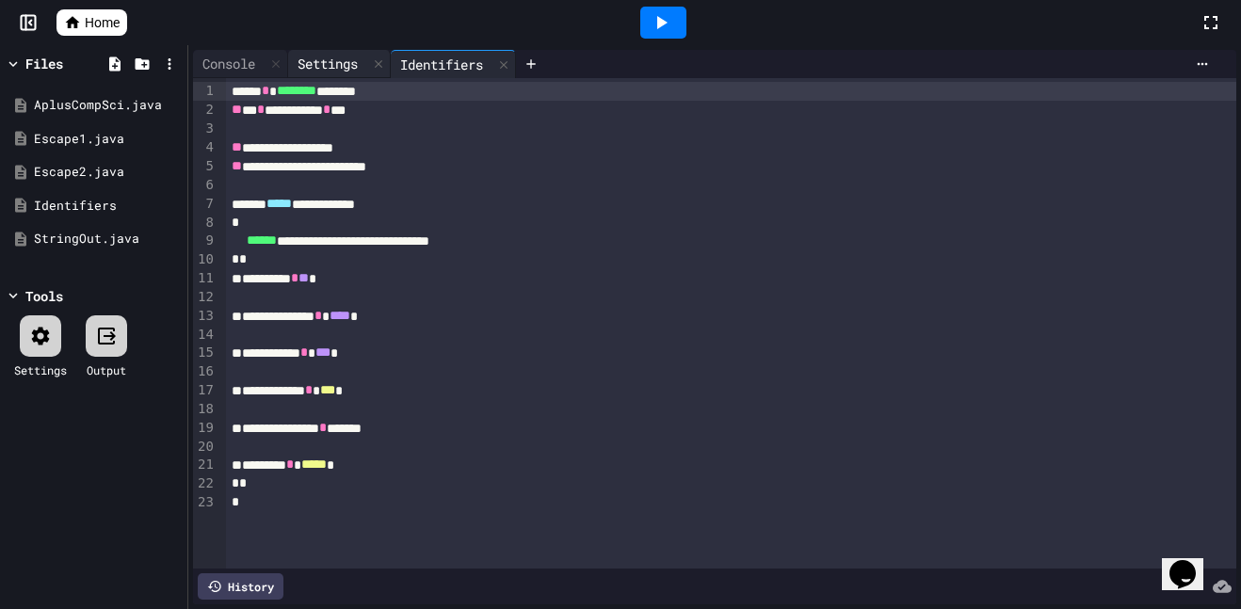
click at [351, 69] on div "Settings" at bounding box center [327, 64] width 79 height 20
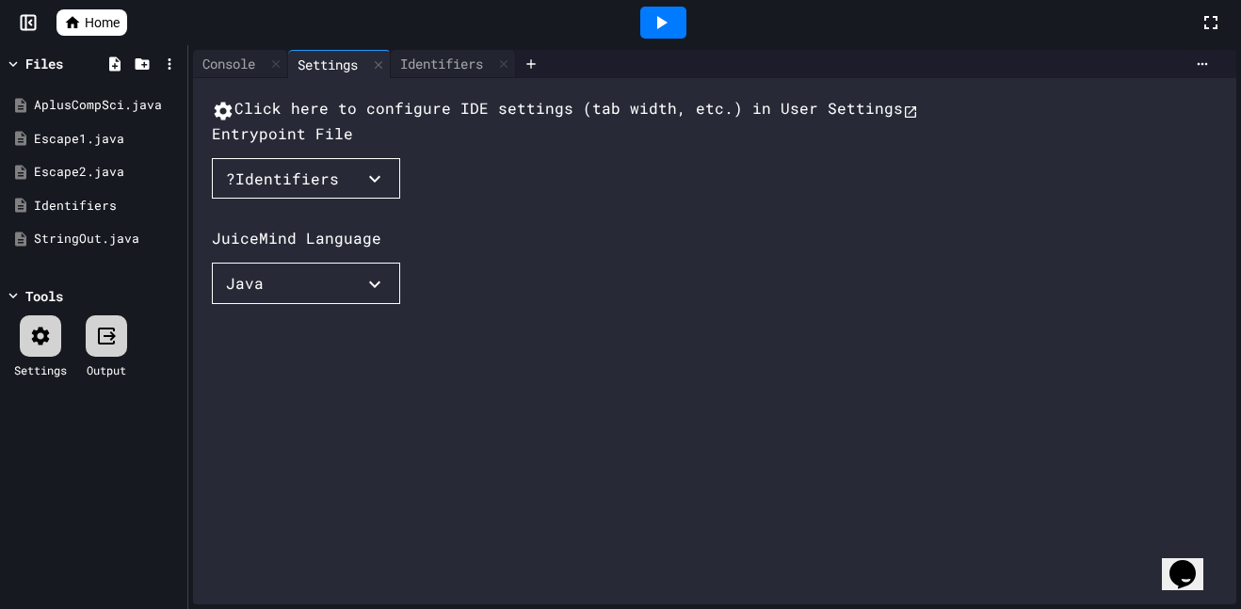
click at [317, 200] on button "?Identifiers" at bounding box center [306, 178] width 188 height 41
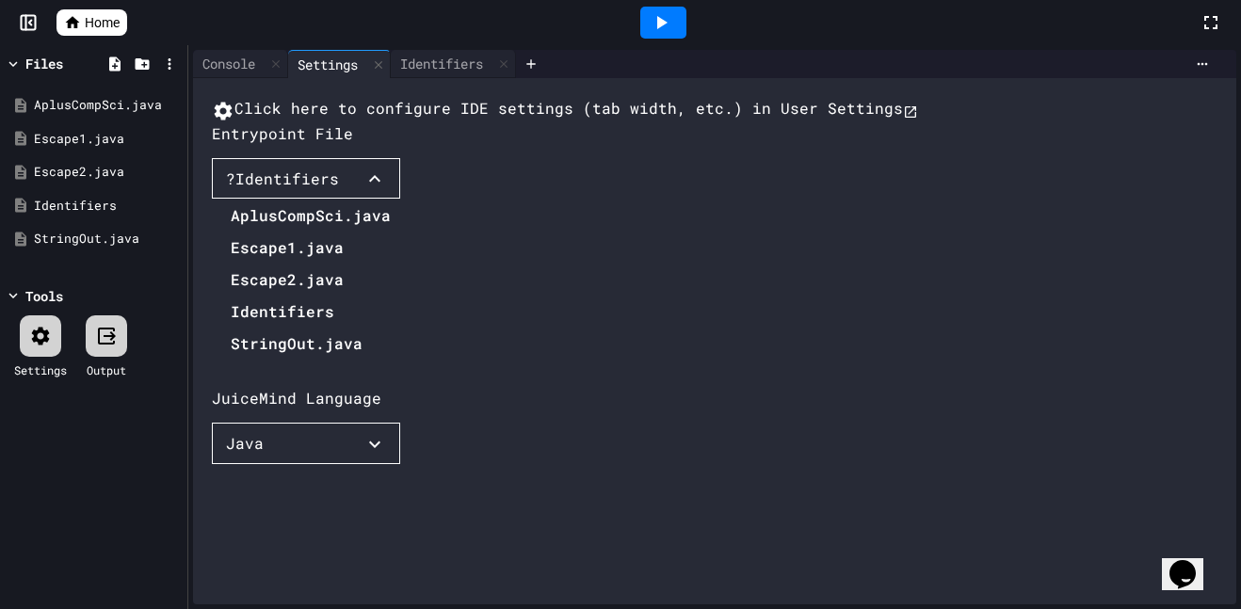
click at [286, 327] on li "Identifiers" at bounding box center [311, 312] width 160 height 30
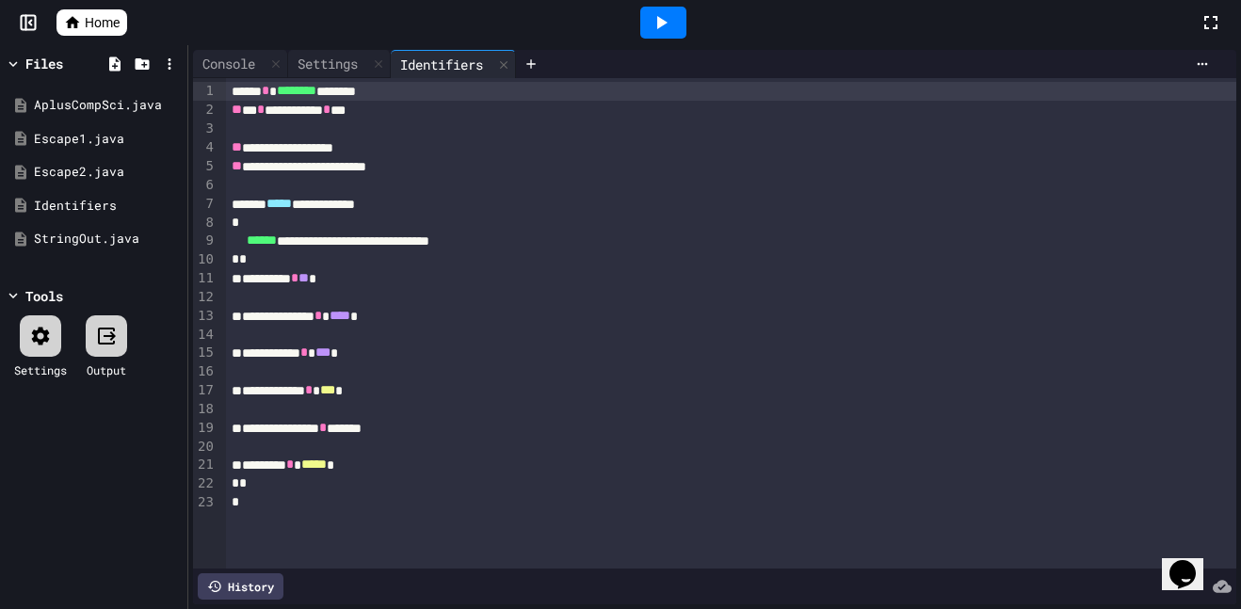
click at [650, 22] on icon at bounding box center [661, 22] width 23 height 23
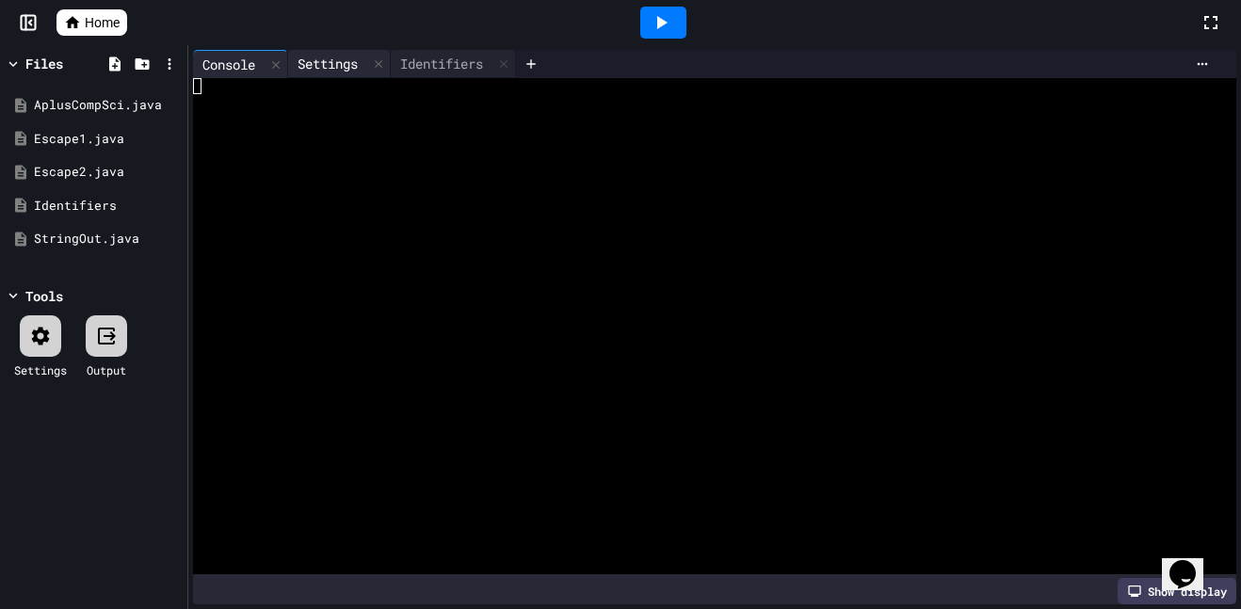
click at [345, 69] on div "Settings" at bounding box center [327, 64] width 79 height 20
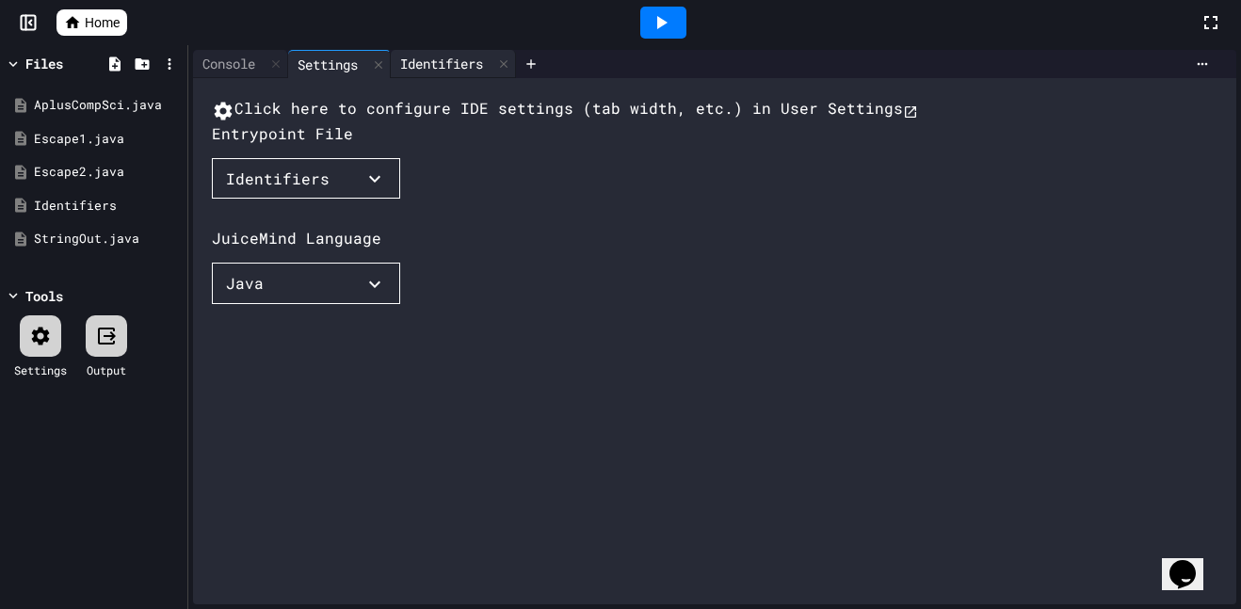
click at [405, 64] on div "Identifiers" at bounding box center [442, 64] width 102 height 20
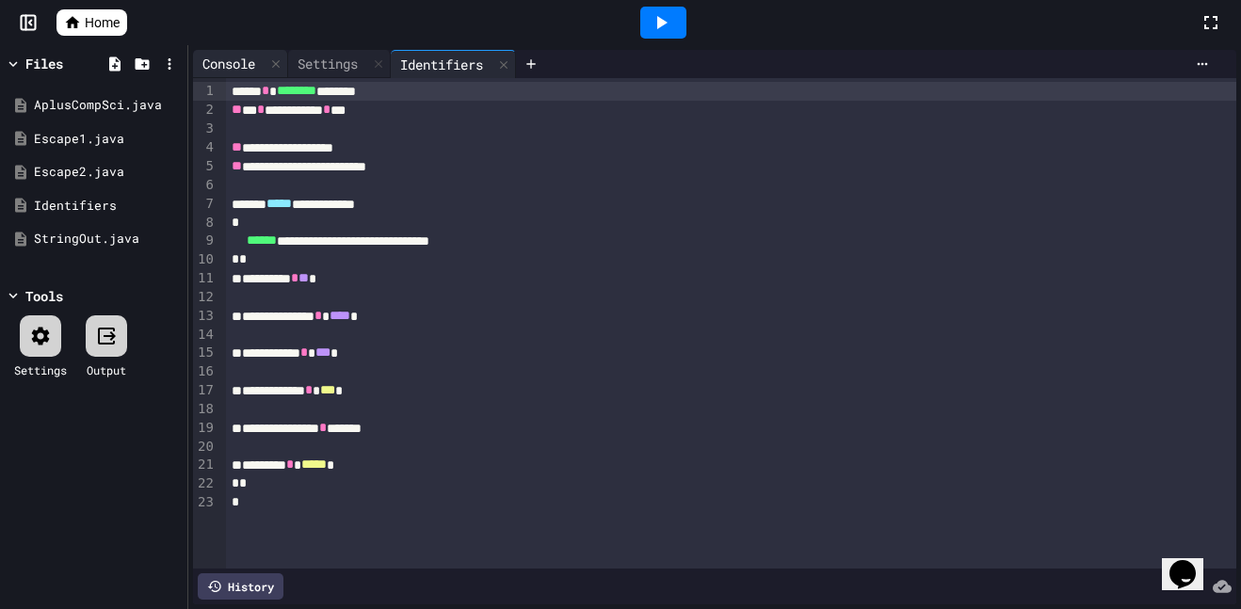
click at [232, 54] on div "Console" at bounding box center [229, 64] width 72 height 20
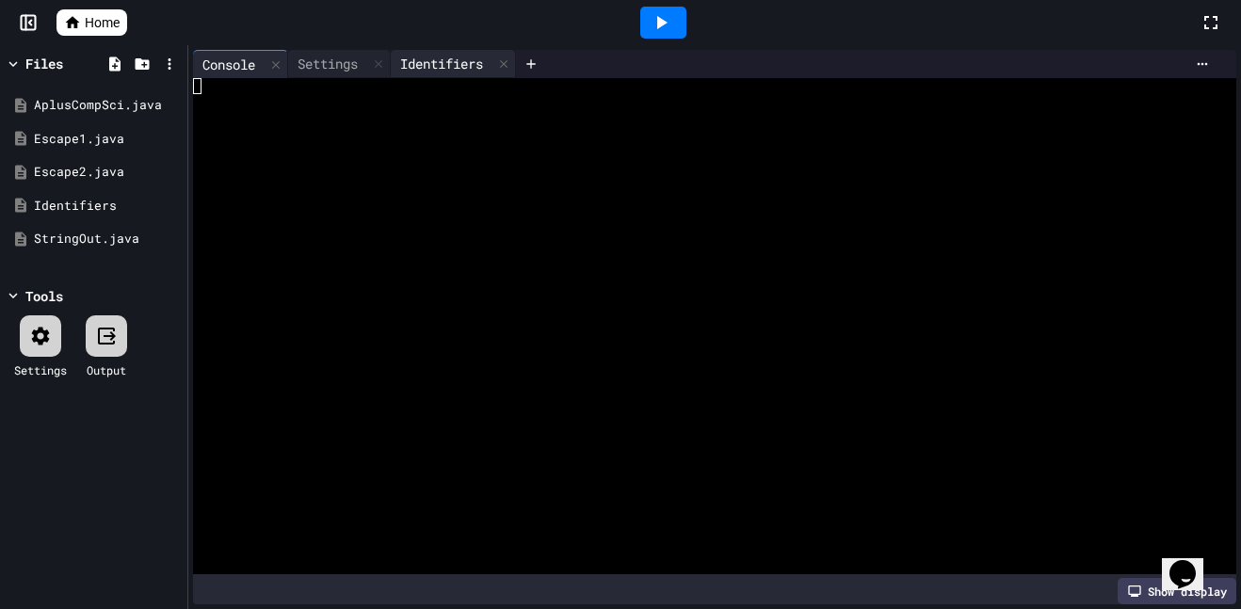
click at [429, 74] on div "Identifiers" at bounding box center [453, 64] width 125 height 28
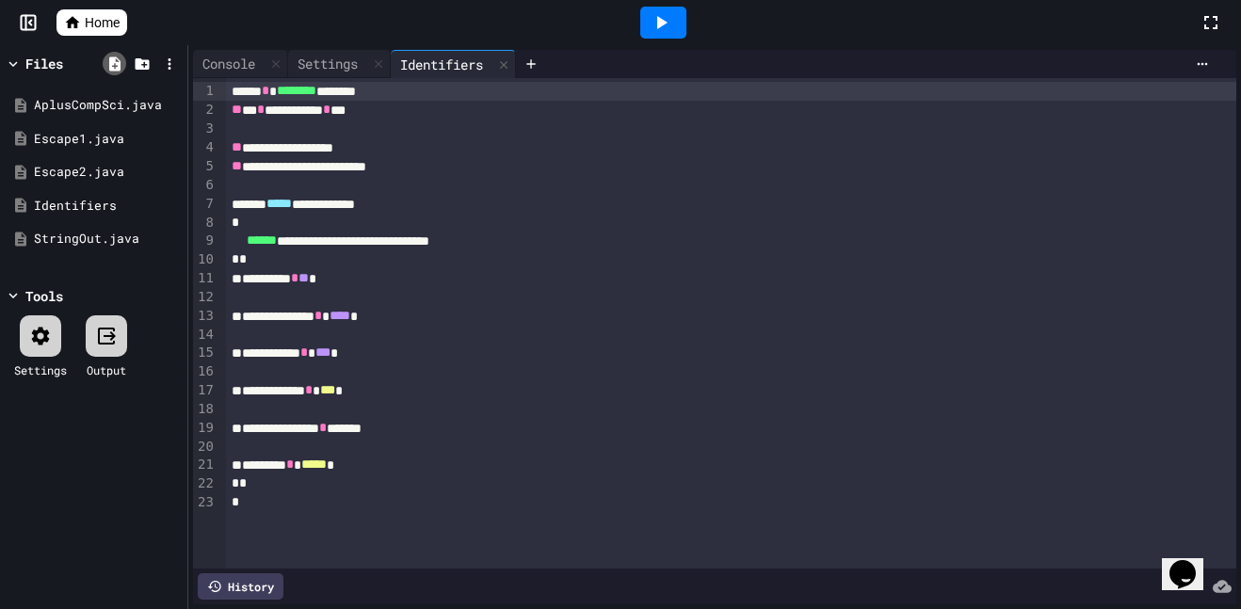
click at [120, 70] on icon at bounding box center [114, 64] width 11 height 14
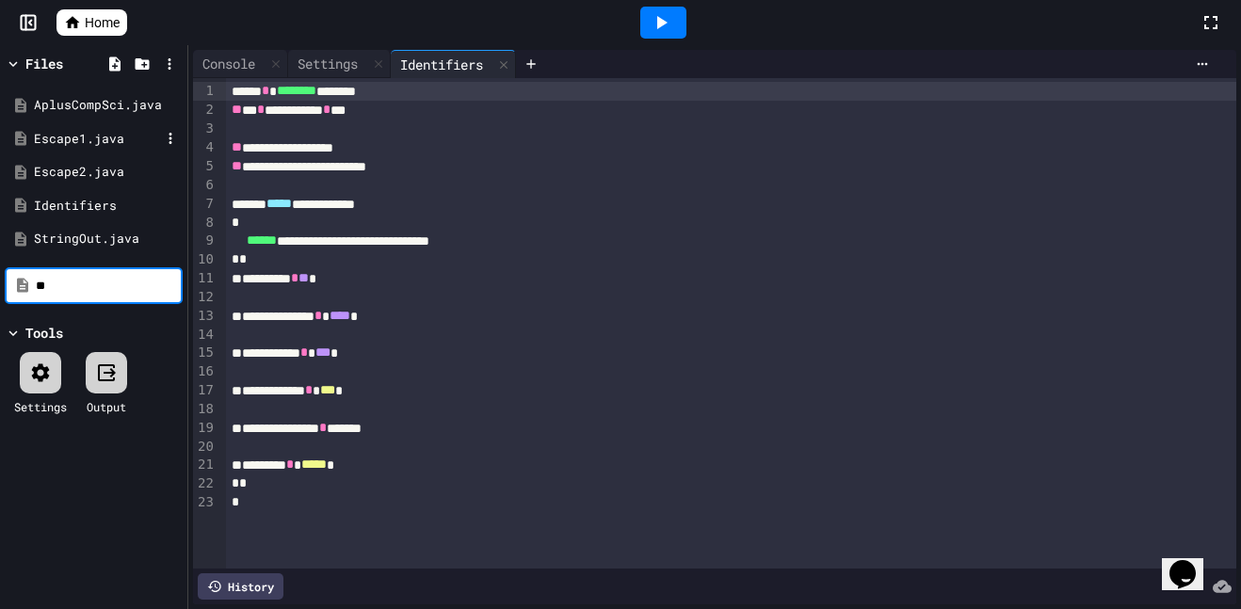
type input "*"
type input "*********"
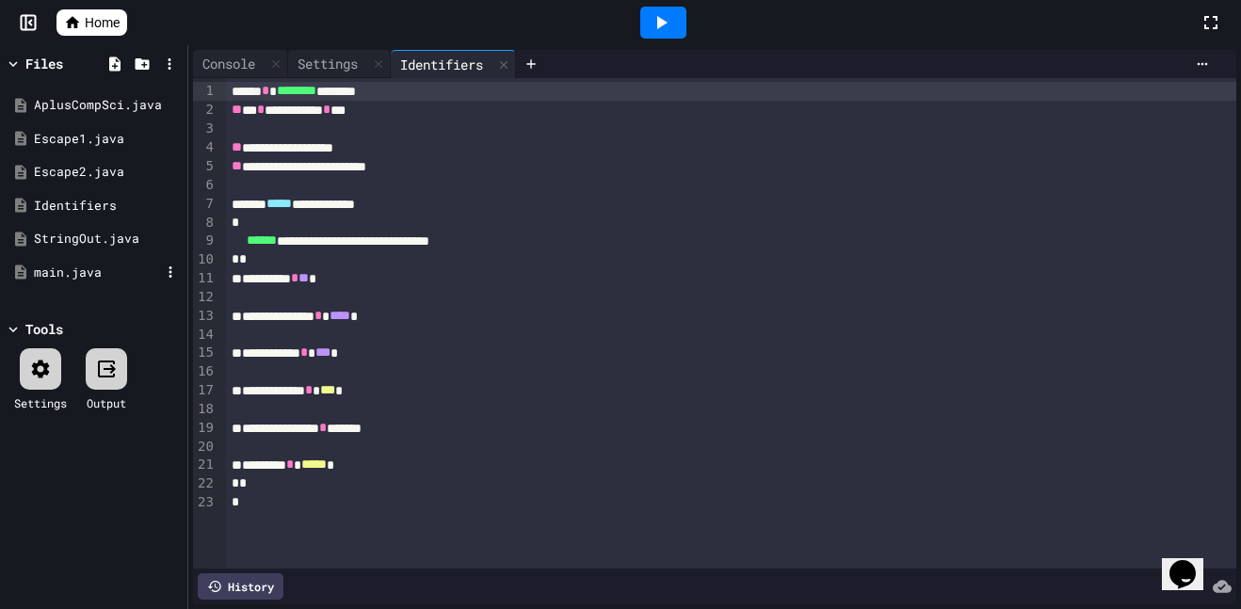
click at [78, 269] on div "main.java" at bounding box center [97, 273] width 126 height 19
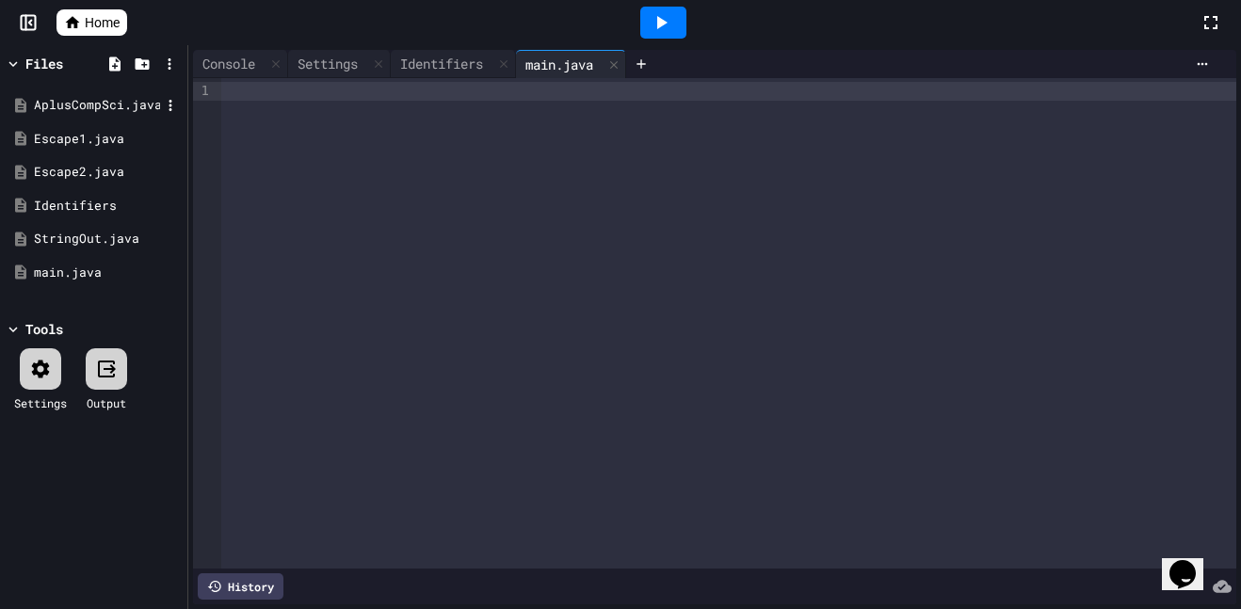
click at [78, 100] on div "AplusCompSci.java" at bounding box center [97, 105] width 126 height 19
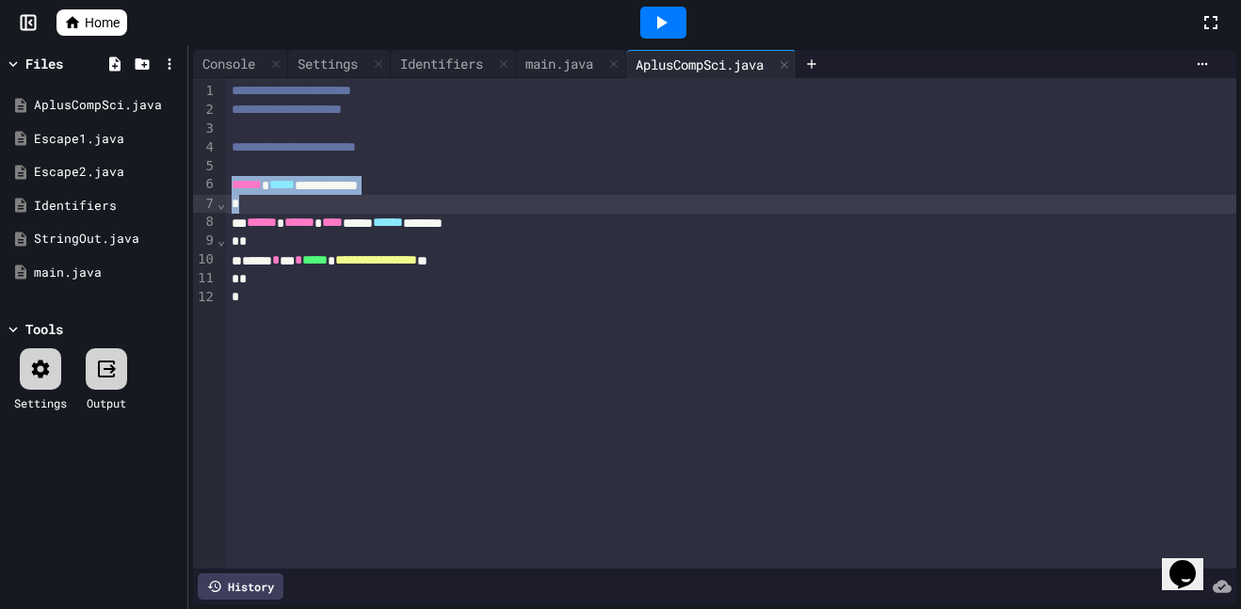
drag, startPoint x: 233, startPoint y: 177, endPoint x: 272, endPoint y: 201, distance: 46.0
click at [272, 201] on div "**********" at bounding box center [731, 323] width 1011 height 491
copy div "**********"
click at [58, 269] on div "main.java" at bounding box center [97, 273] width 126 height 19
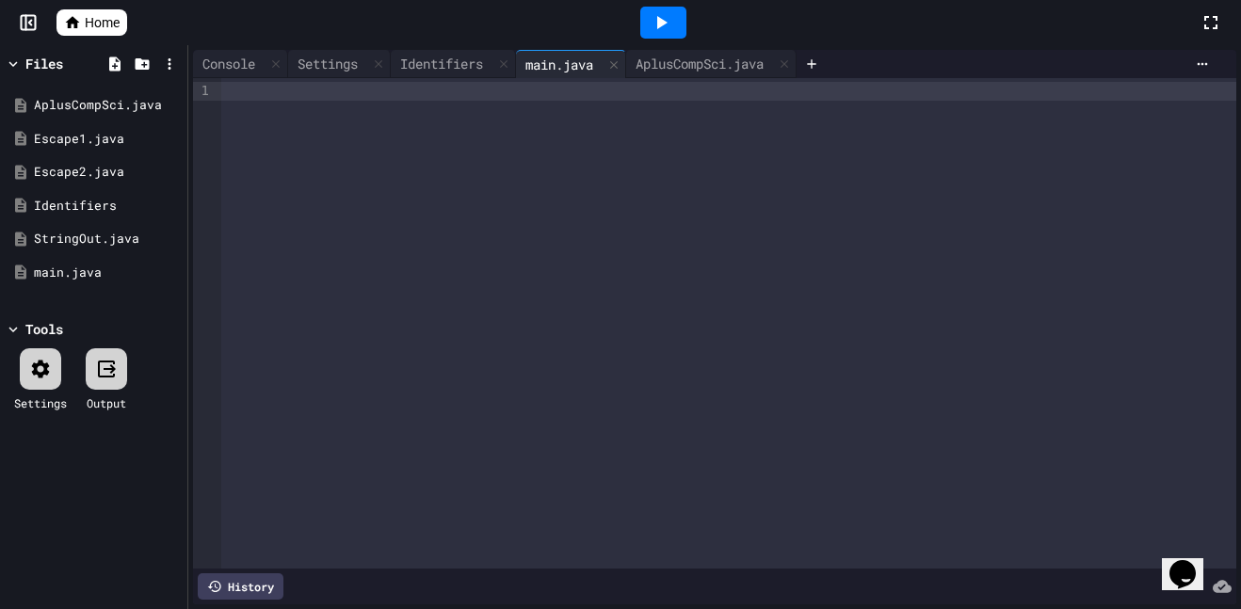
click at [286, 128] on div at bounding box center [728, 323] width 1015 height 491
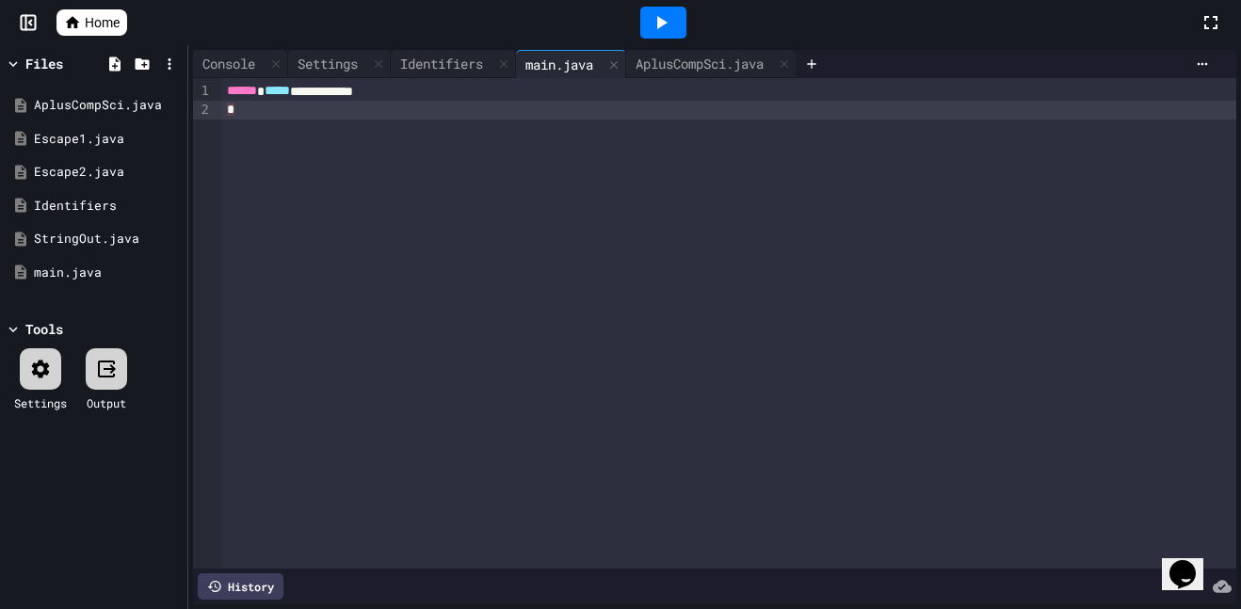
click at [412, 89] on div "**********" at bounding box center [728, 91] width 1015 height 19
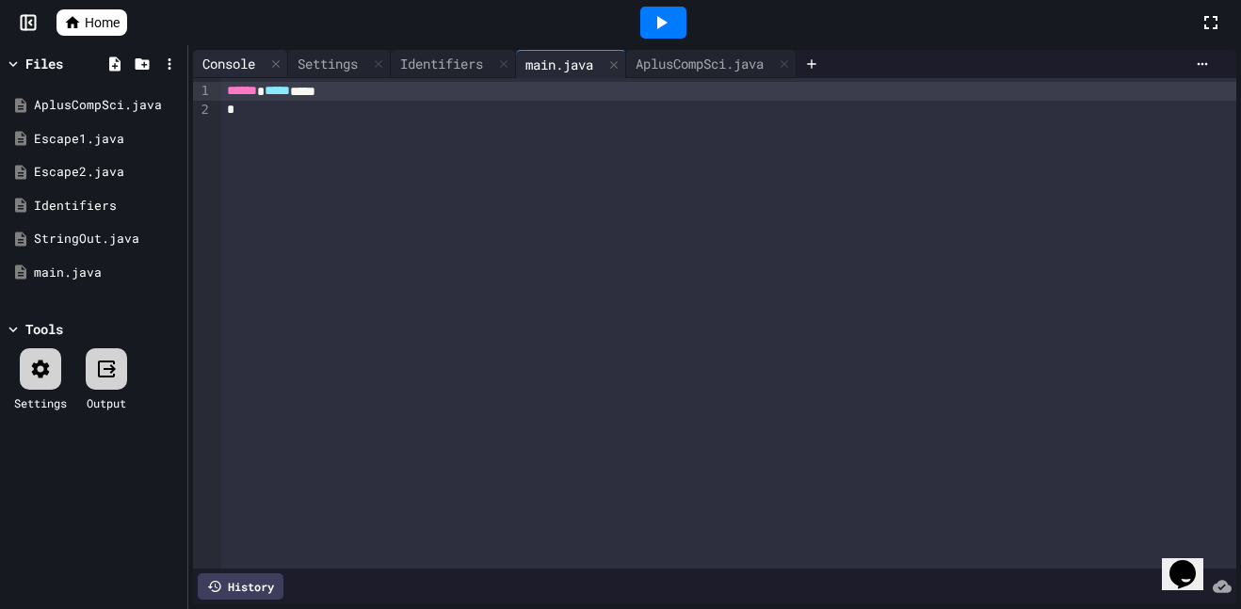
click at [227, 68] on div "Console" at bounding box center [229, 64] width 72 height 20
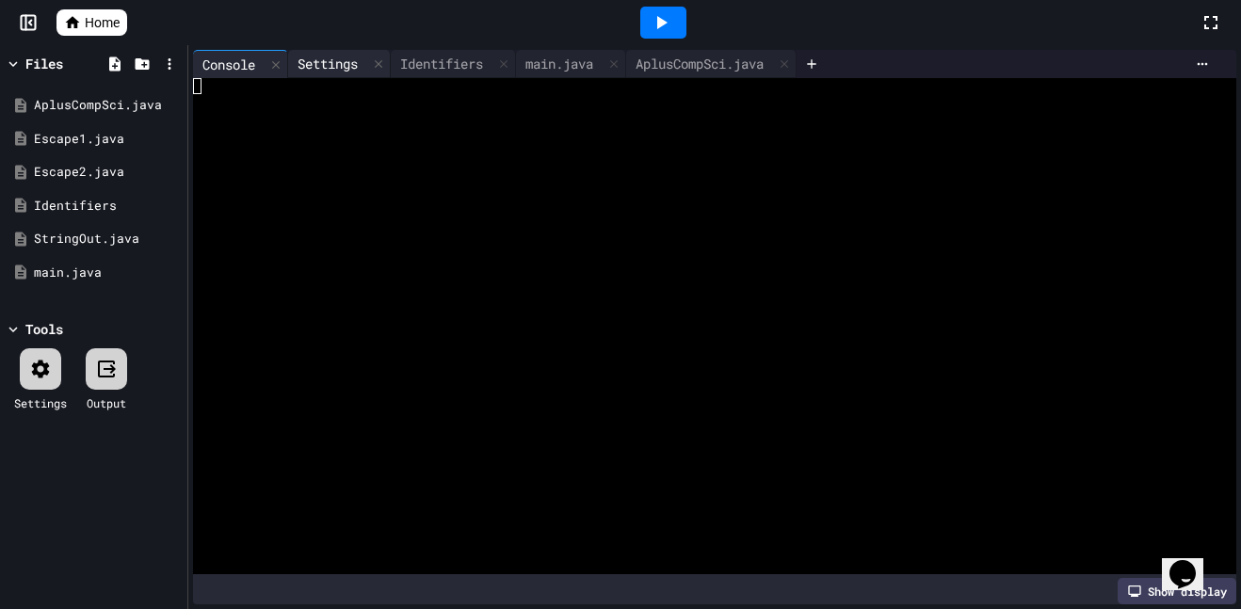
click at [329, 66] on div "Settings" at bounding box center [327, 64] width 79 height 20
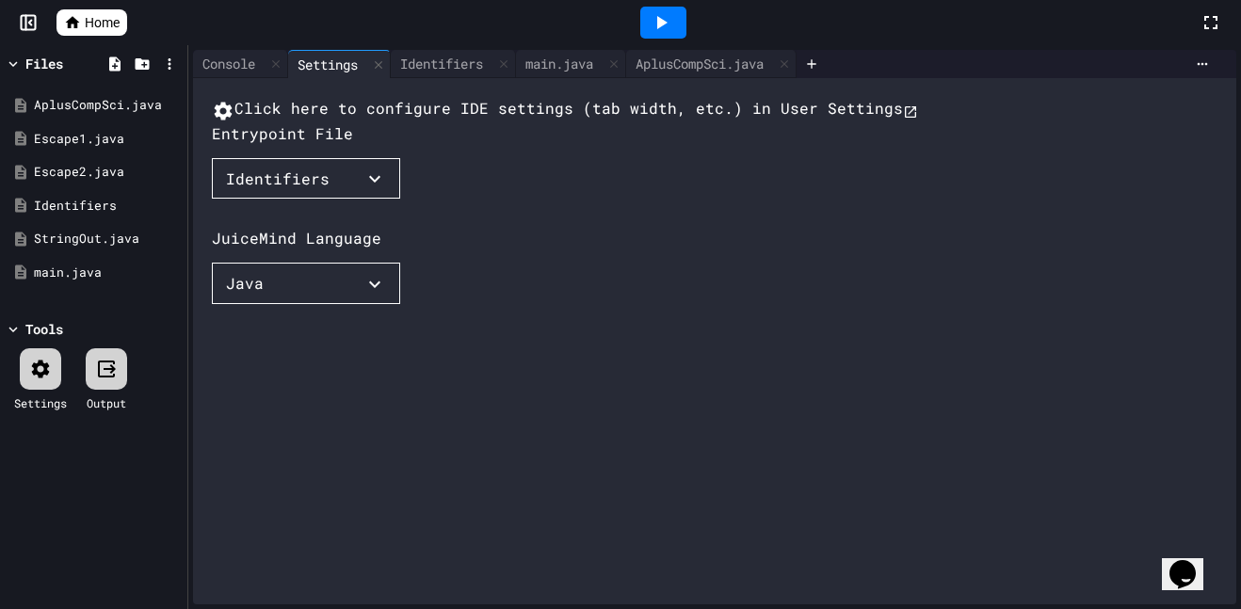
click at [316, 200] on button "Identifiers" at bounding box center [306, 178] width 188 height 41
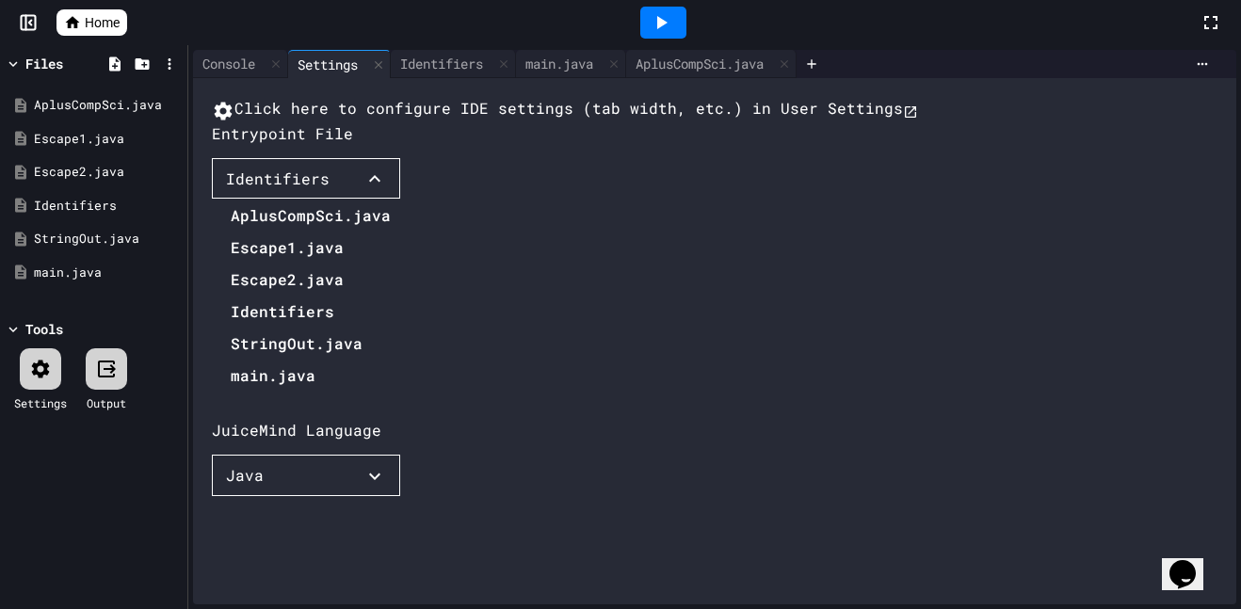
click at [284, 391] on li "main.java" at bounding box center [311, 376] width 160 height 30
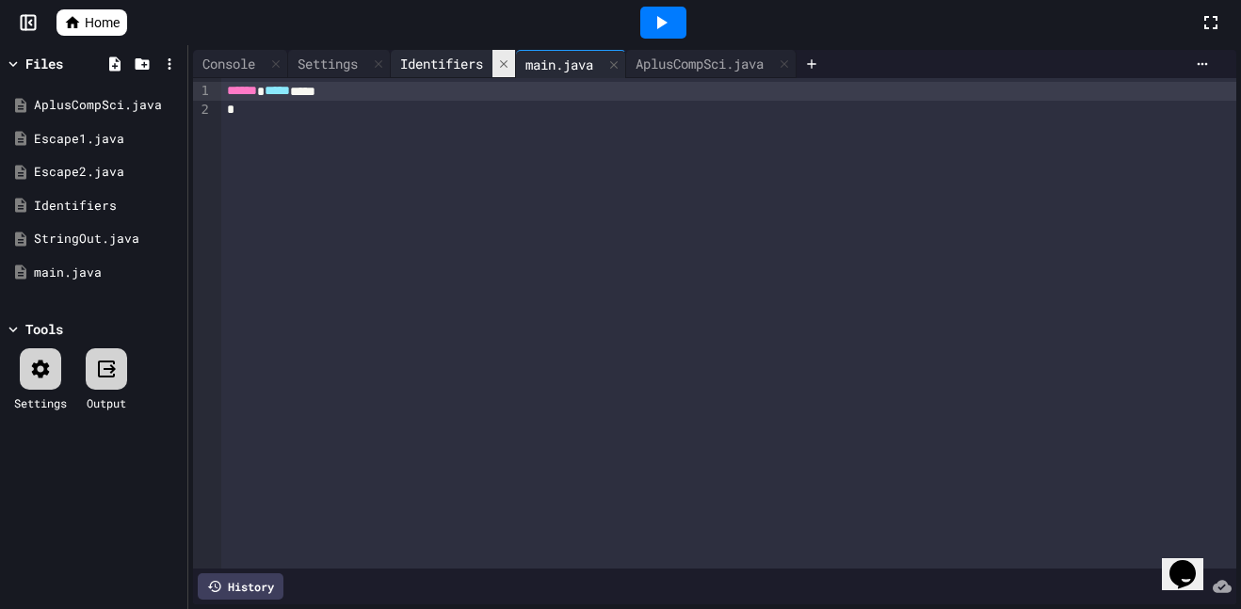
click at [509, 61] on icon at bounding box center [503, 63] width 13 height 13
click at [666, 63] on icon at bounding box center [659, 63] width 13 height 13
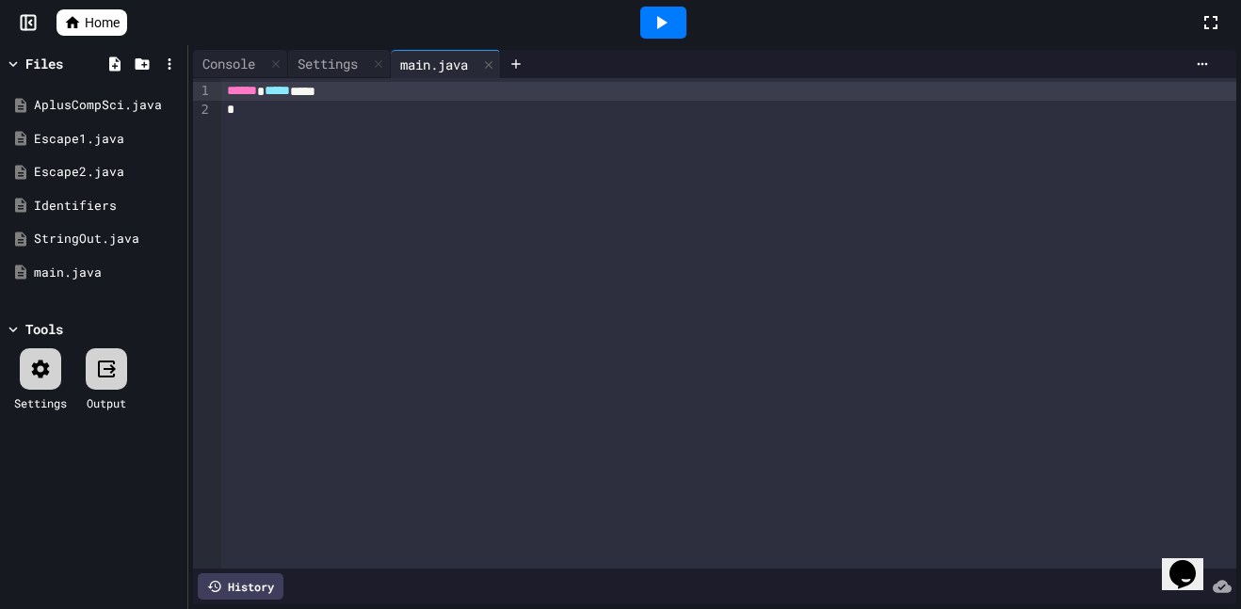
click at [394, 135] on div "****** ***** **** *" at bounding box center [728, 323] width 1015 height 491
click at [390, 216] on div "****** ***** **** *" at bounding box center [728, 323] width 1015 height 491
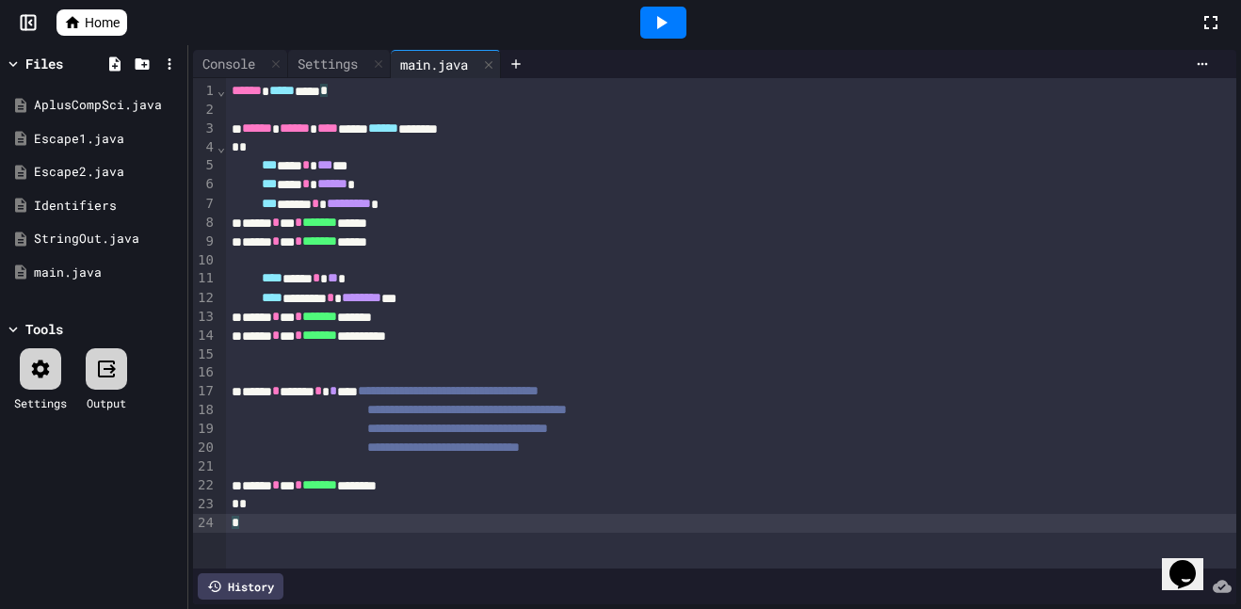
click at [654, 17] on icon at bounding box center [661, 22] width 23 height 23
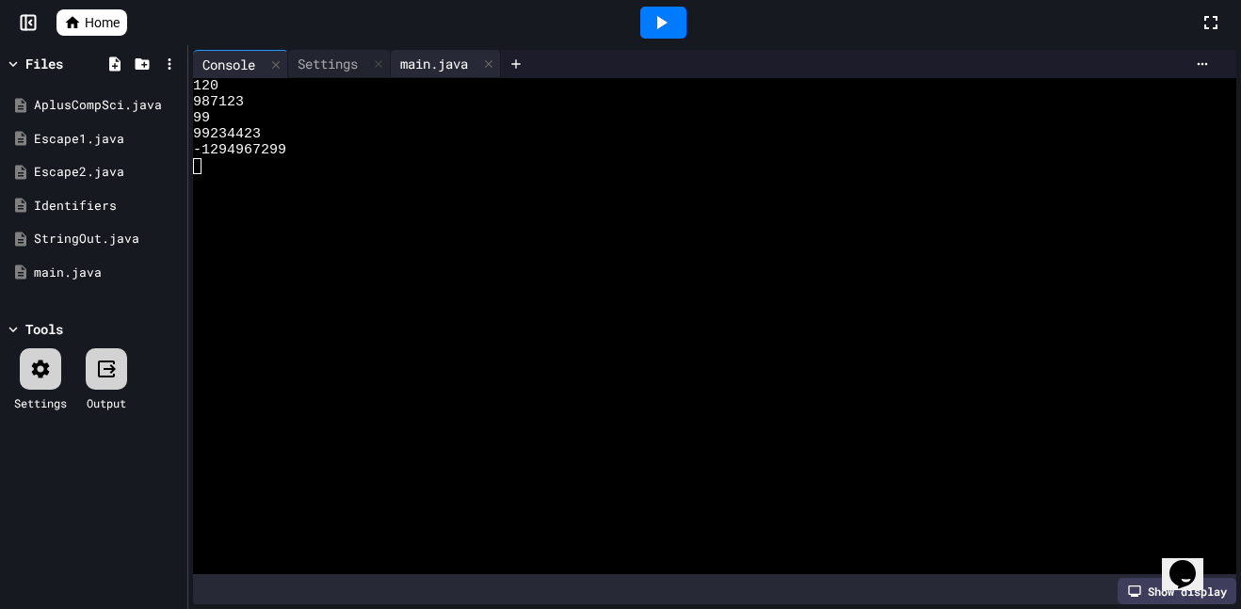
click at [433, 59] on div "main.java" at bounding box center [434, 64] width 87 height 20
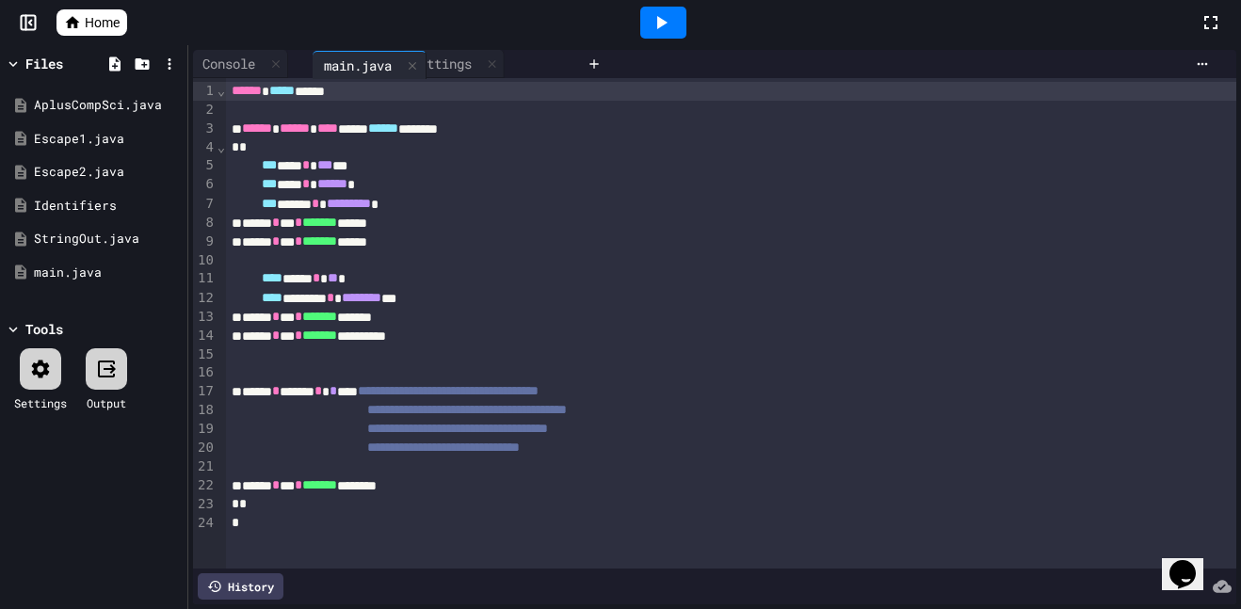
drag, startPoint x: 433, startPoint y: 59, endPoint x: 340, endPoint y: 58, distance: 93.2
click at [340, 58] on div "Console Settings main.java" at bounding box center [386, 64] width 386 height 28
drag, startPoint x: 235, startPoint y: 55, endPoint x: 266, endPoint y: 60, distance: 30.7
click at [266, 60] on div "Console Settings main.java" at bounding box center [299, 64] width 213 height 28
click at [265, 60] on div "Console" at bounding box center [229, 64] width 72 height 20
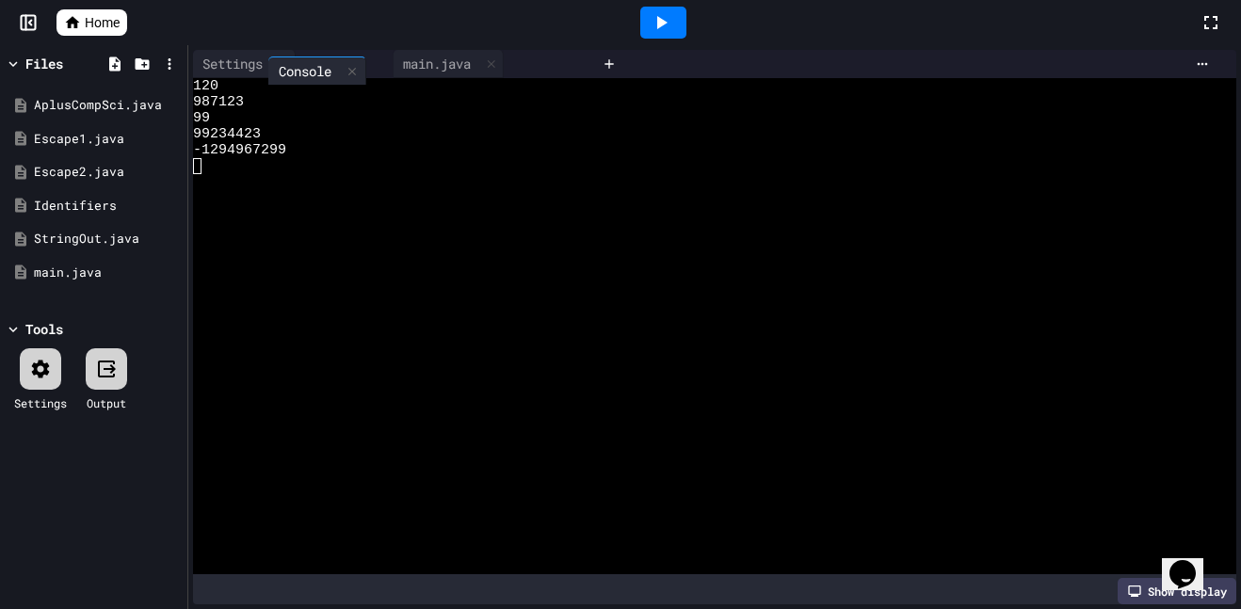
drag, startPoint x: 266, startPoint y: 60, endPoint x: 347, endPoint y: 66, distance: 81.2
click at [347, 66] on div "Console Settings main.java" at bounding box center [393, 64] width 401 height 28
click at [448, 68] on div "main.java" at bounding box center [434, 64] width 87 height 20
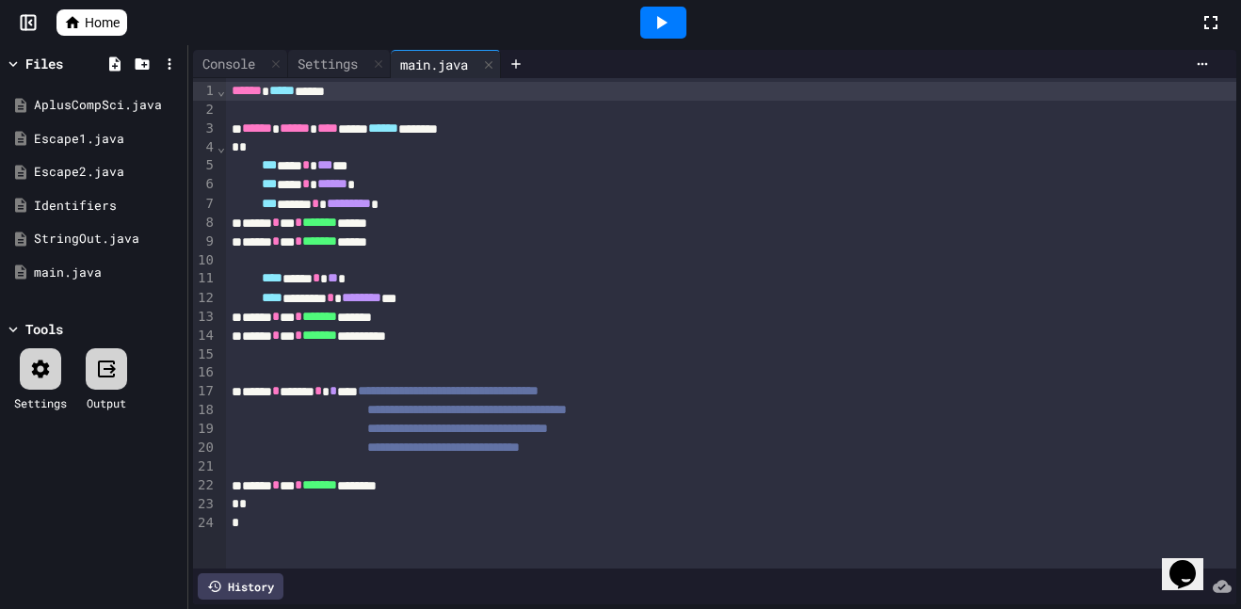
click at [387, 389] on div "**********" at bounding box center [731, 391] width 1011 height 19
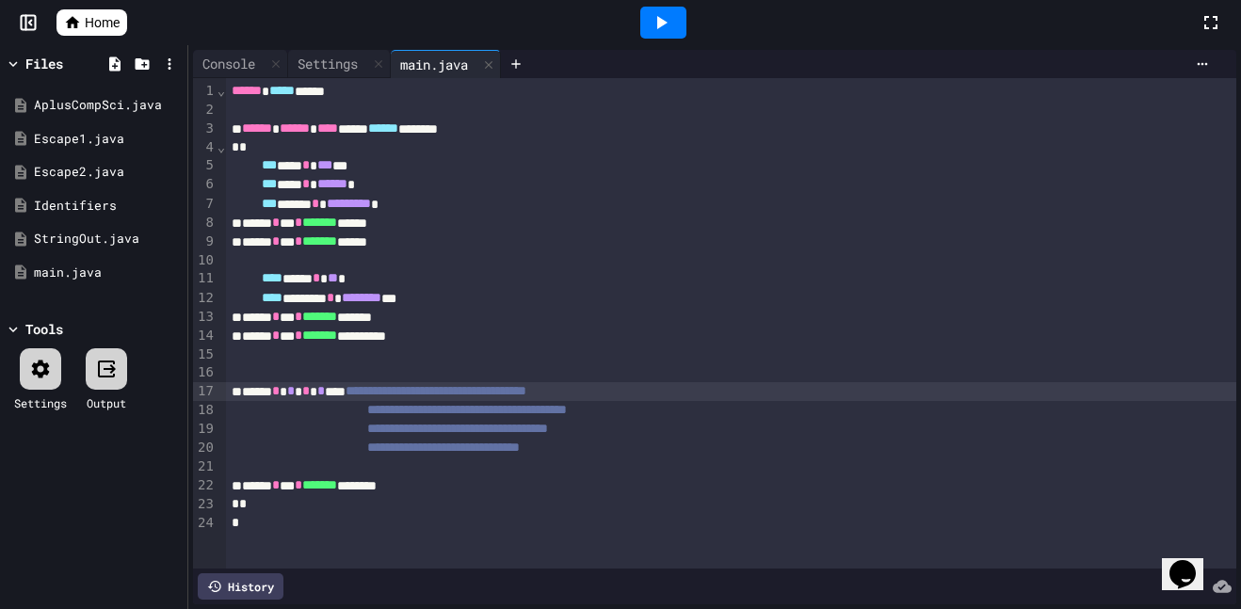
click at [670, 17] on icon at bounding box center [661, 22] width 23 height 23
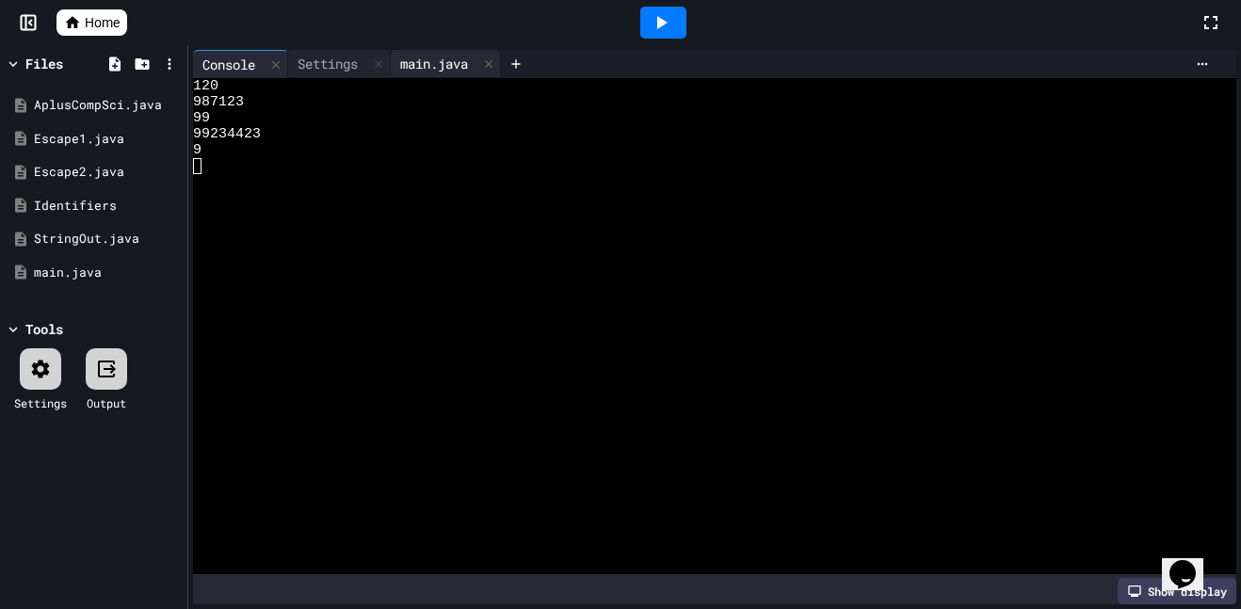
click at [439, 57] on div "main.java" at bounding box center [434, 64] width 87 height 20
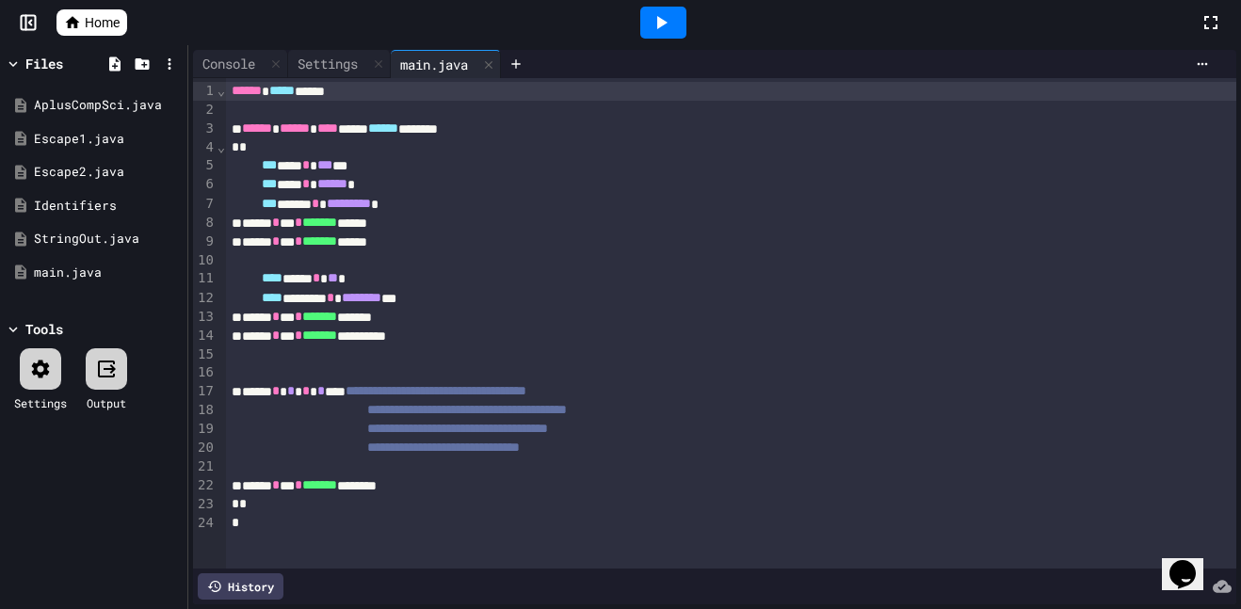
click at [361, 394] on div "**********" at bounding box center [731, 391] width 1011 height 19
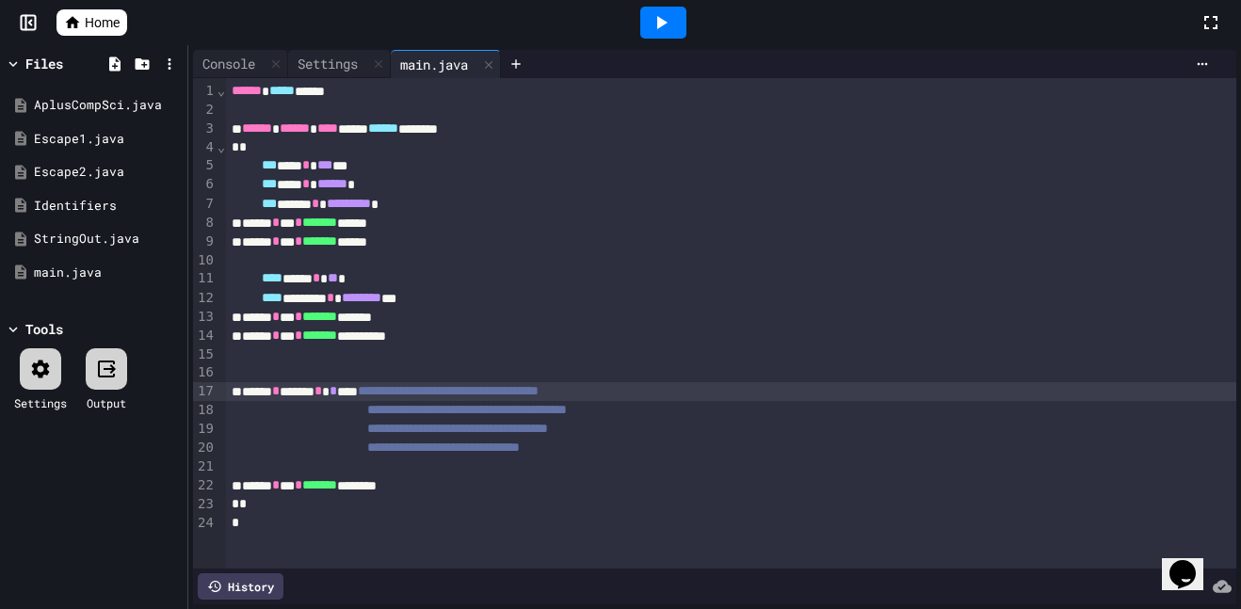
click at [670, 28] on icon at bounding box center [661, 22] width 23 height 23
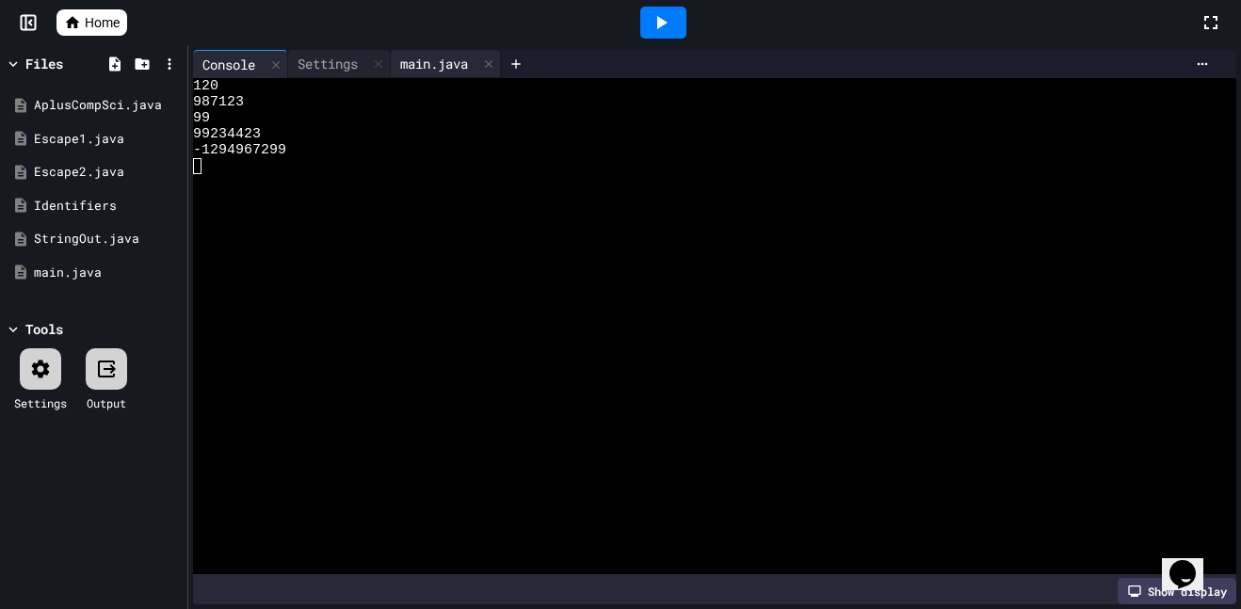
click at [463, 55] on div "main.java" at bounding box center [434, 64] width 87 height 20
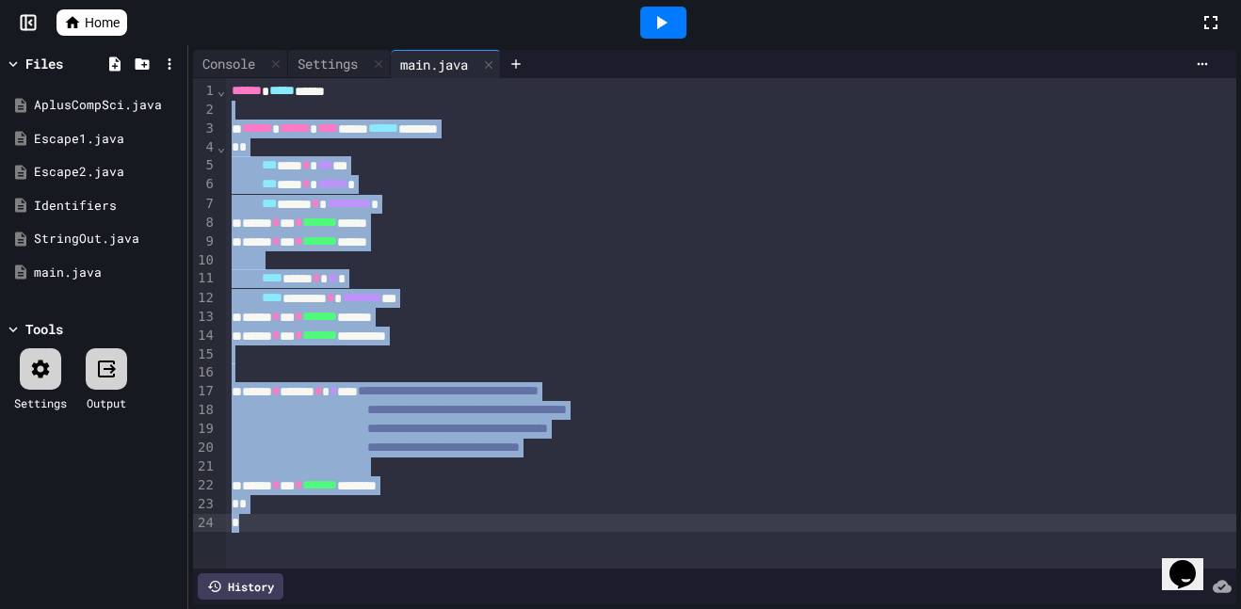
drag, startPoint x: 232, startPoint y: 111, endPoint x: 505, endPoint y: 524, distance: 494.7
click at [505, 524] on div "**********" at bounding box center [731, 323] width 1011 height 491
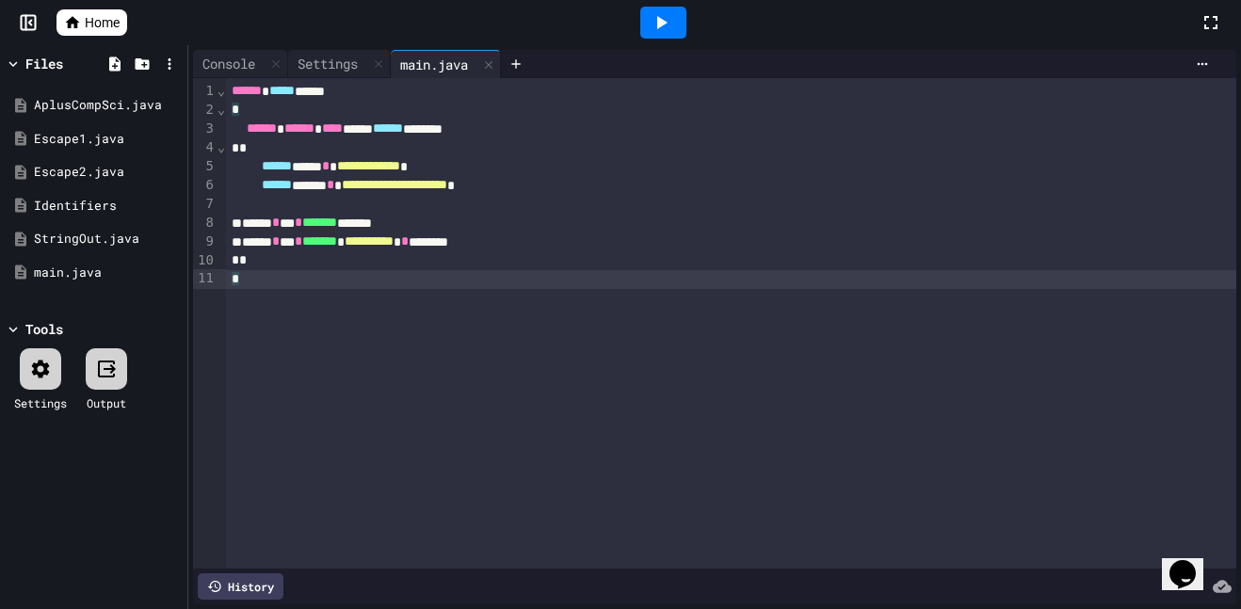
click at [670, 18] on icon at bounding box center [661, 22] width 23 height 23
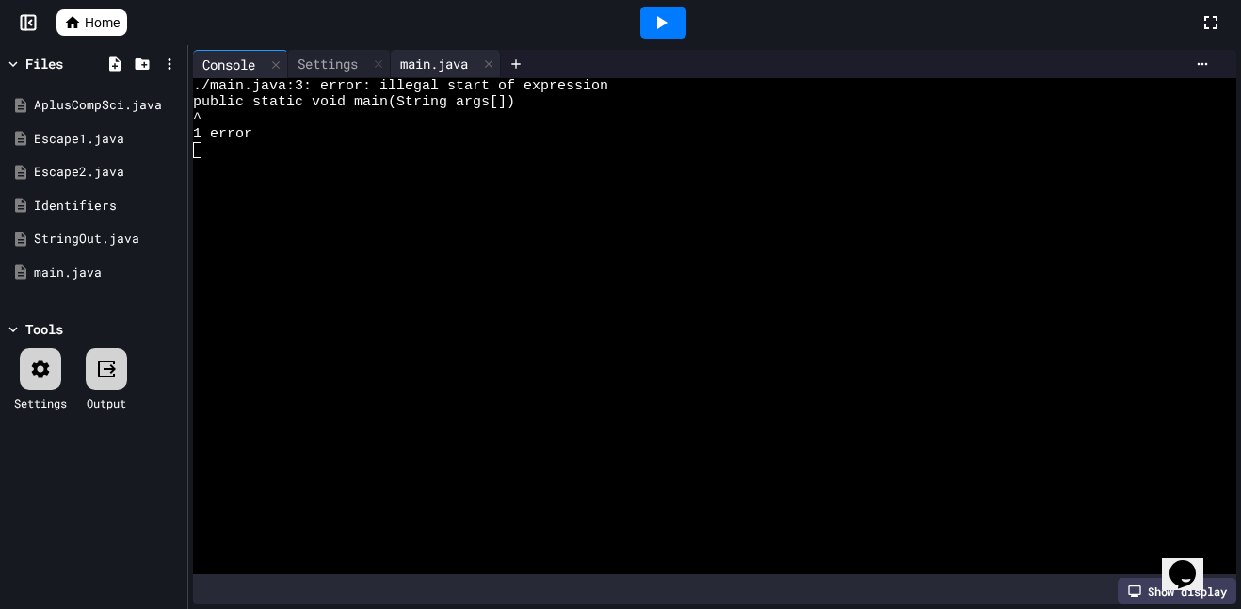
click at [452, 58] on div "main.java" at bounding box center [434, 64] width 87 height 20
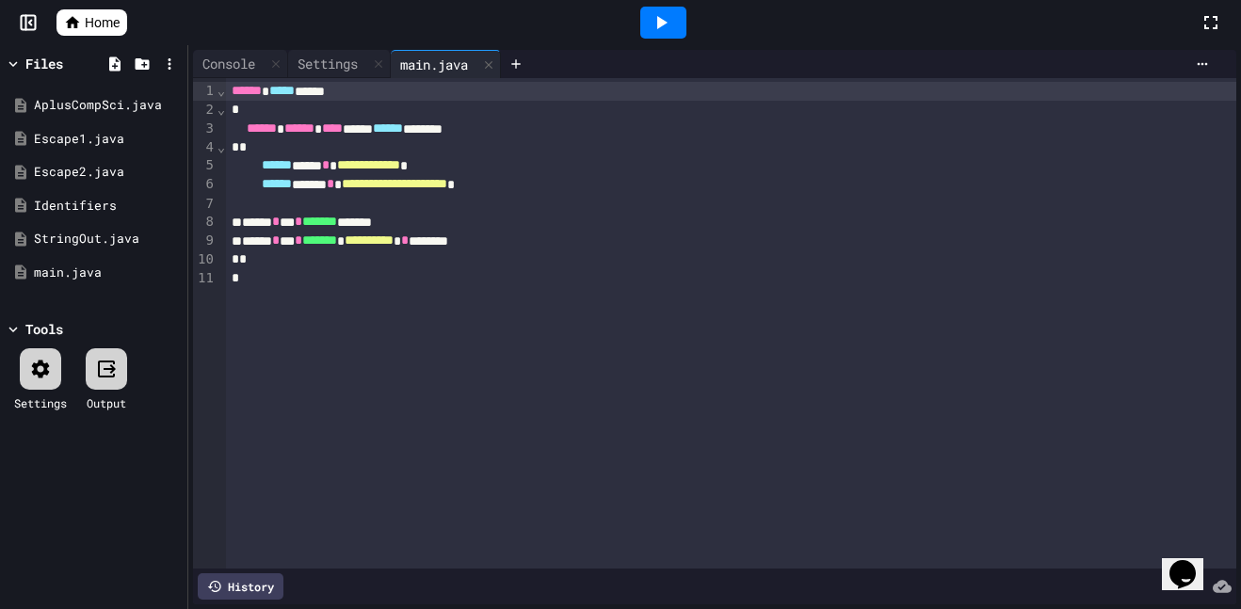
click at [423, 86] on div "****** ***** *****" at bounding box center [731, 91] width 1011 height 19
click at [651, 12] on icon at bounding box center [661, 22] width 23 height 23
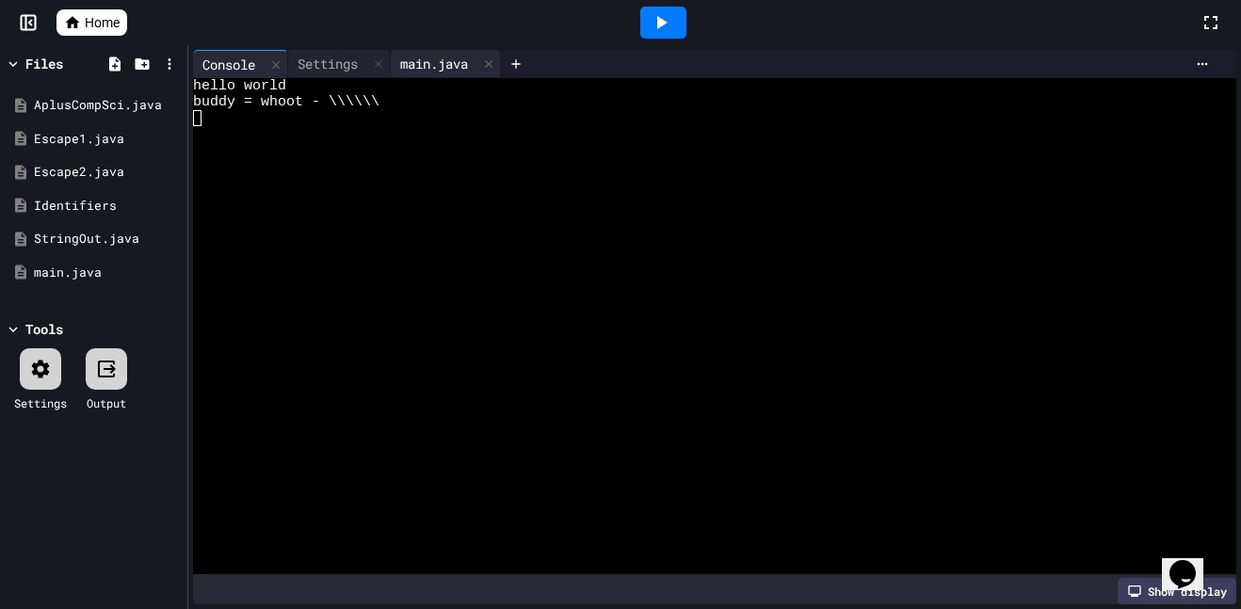
click at [441, 63] on div "main.java" at bounding box center [434, 64] width 87 height 20
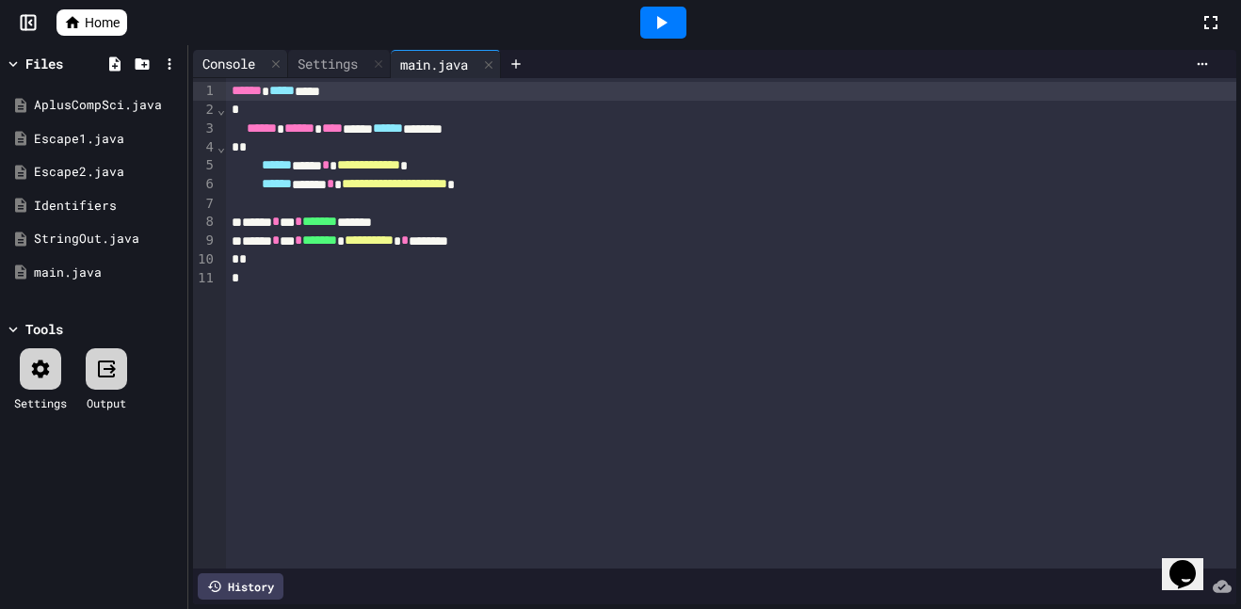
click at [233, 57] on div "Console" at bounding box center [229, 64] width 72 height 20
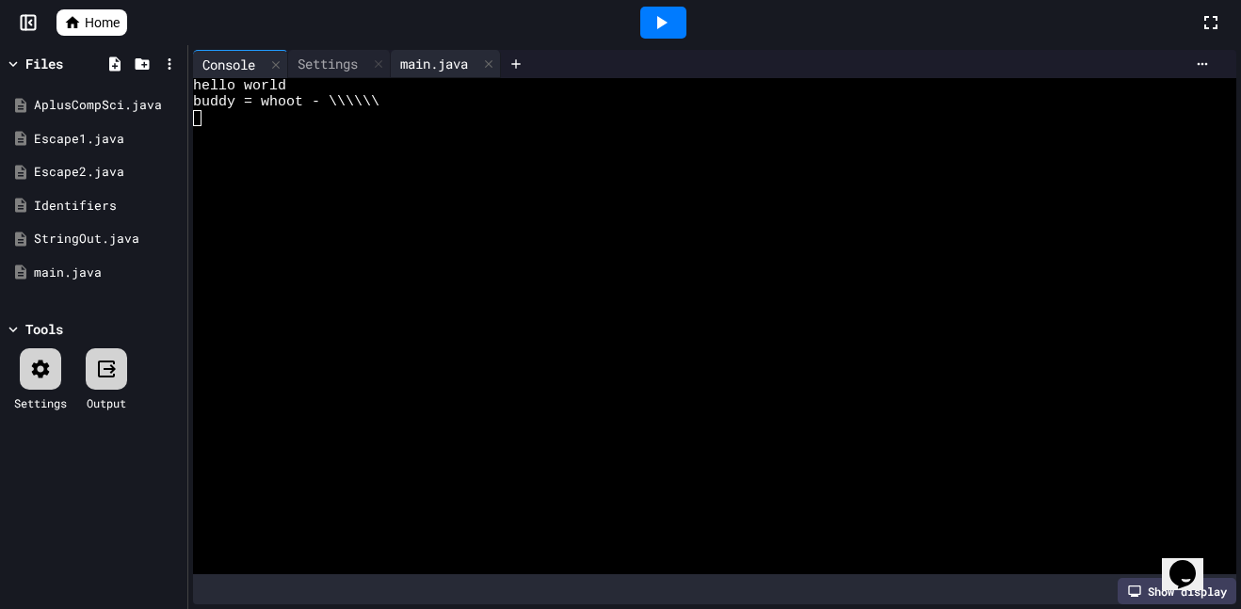
click at [418, 70] on div "main.java" at bounding box center [434, 64] width 87 height 20
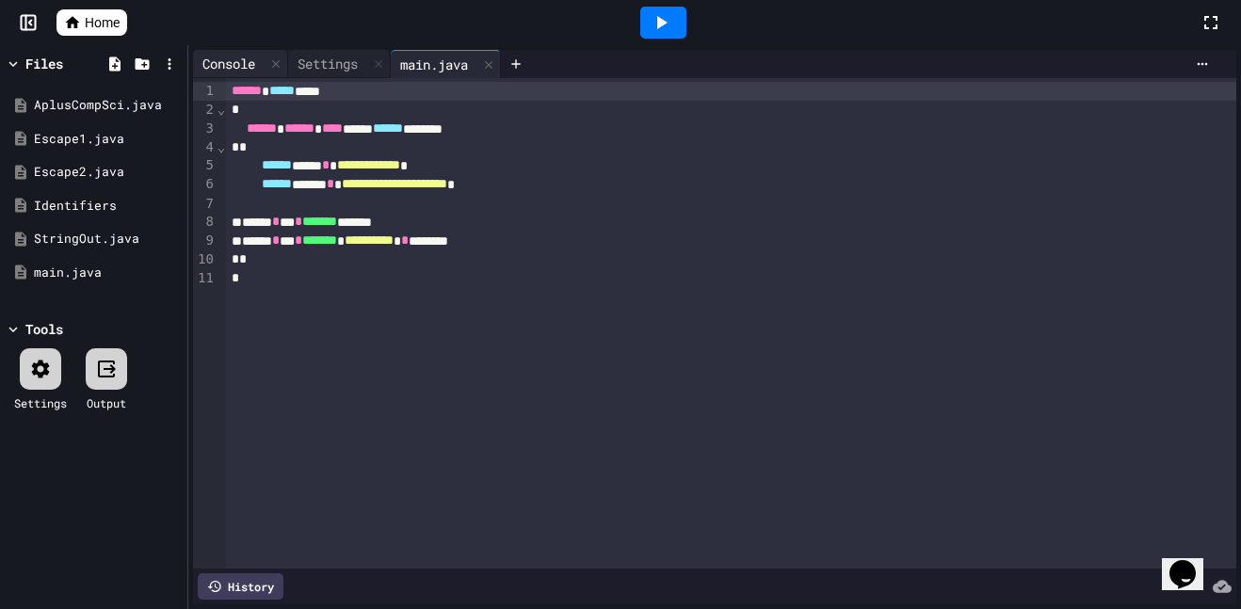
click at [235, 57] on div "Console" at bounding box center [229, 64] width 72 height 20
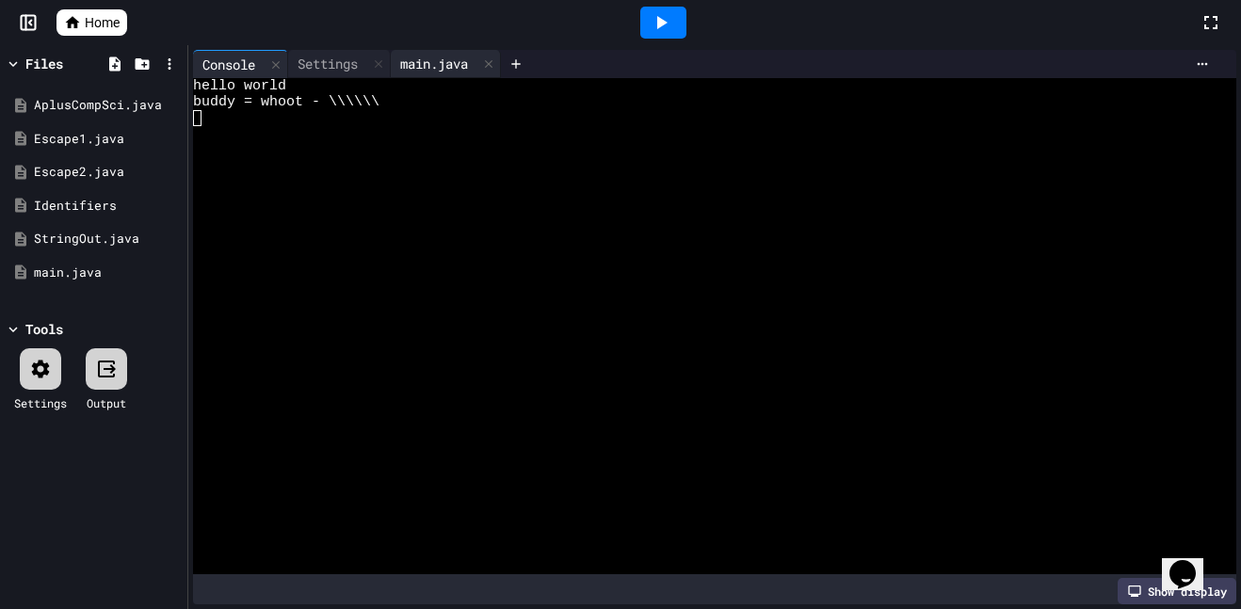
click at [452, 70] on div "main.java" at bounding box center [434, 64] width 87 height 20
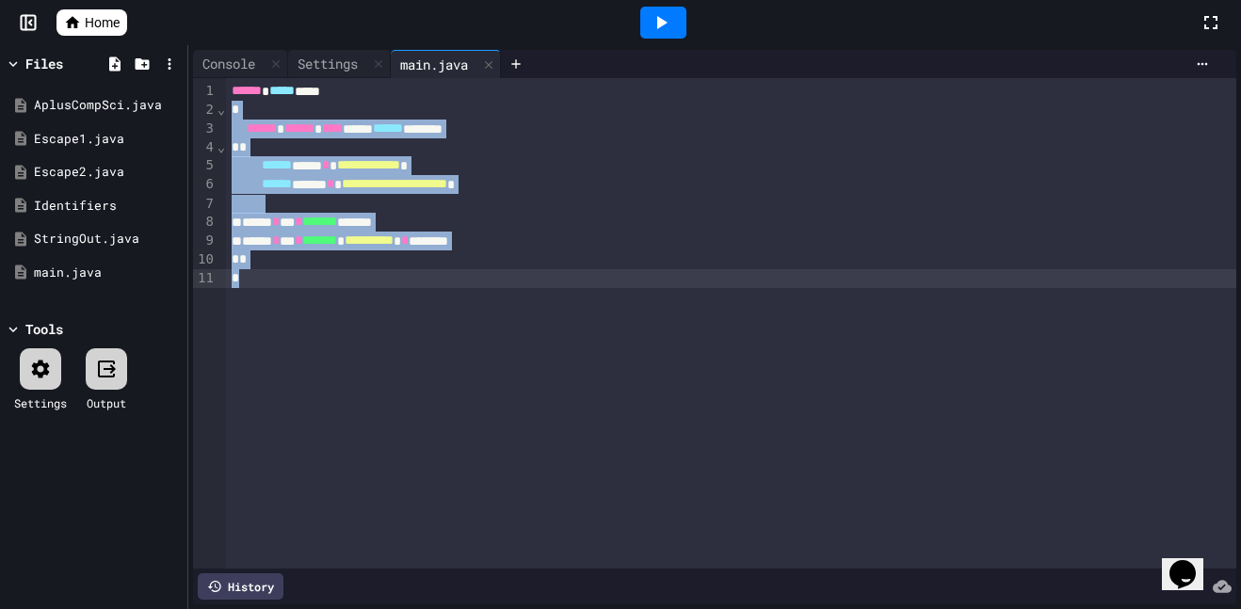
drag, startPoint x: 228, startPoint y: 109, endPoint x: 335, endPoint y: 323, distance: 239.2
click at [335, 323] on div "**********" at bounding box center [731, 323] width 1011 height 491
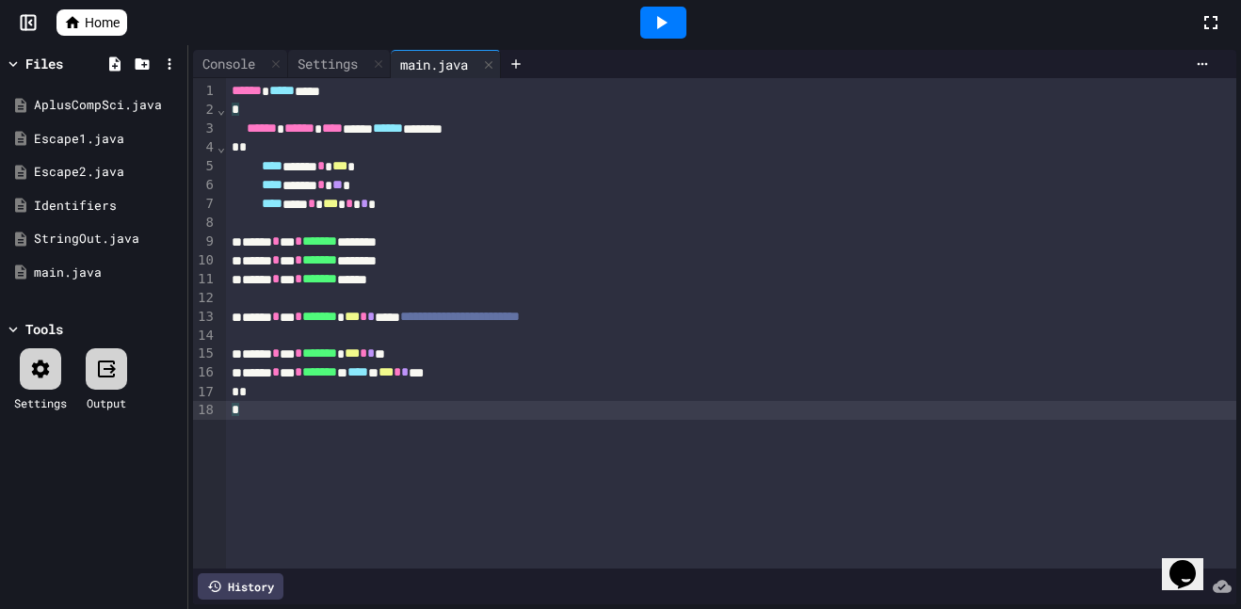
click at [637, 24] on div at bounding box center [663, 22] width 65 height 51
click at [670, 13] on icon at bounding box center [661, 22] width 23 height 23
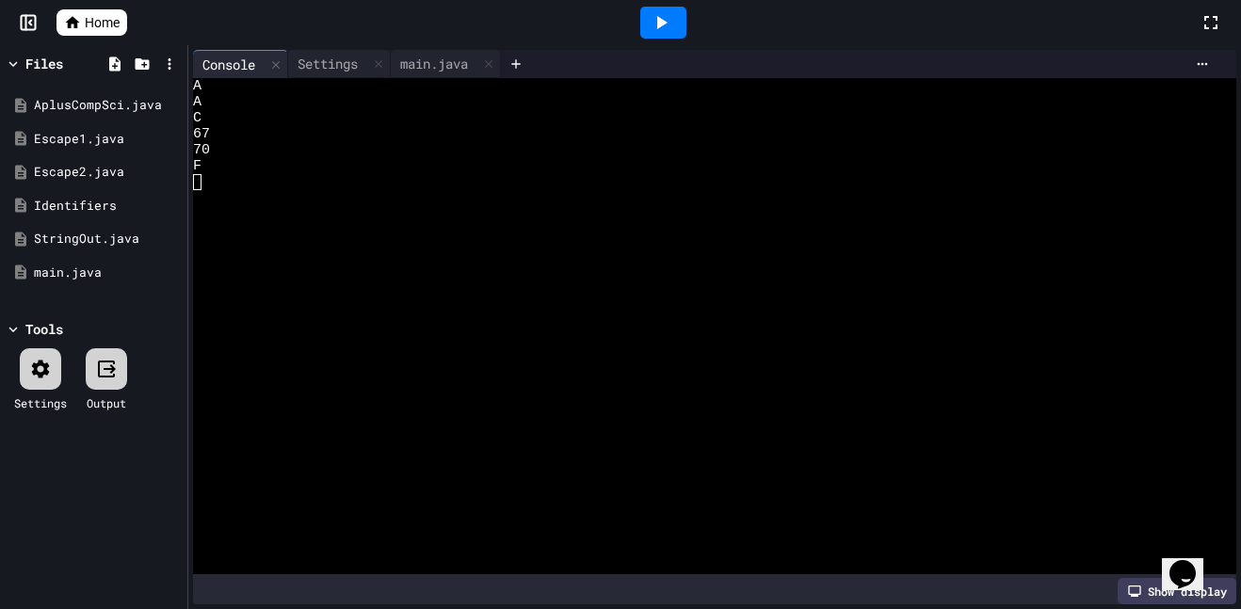
click at [1181, 560] on icon "Chat widget" at bounding box center [1183, 574] width 26 height 28
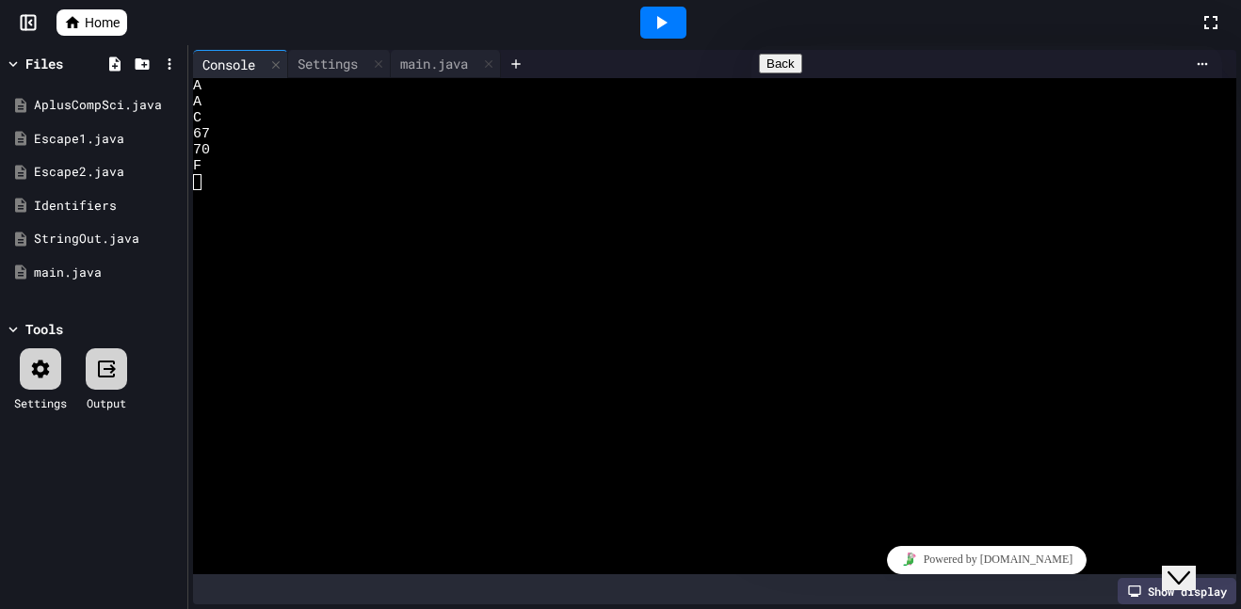
click at [656, 196] on div at bounding box center [705, 198] width 1025 height 16
click at [656, 196] on textarea "Terminal input" at bounding box center [656, 195] width 19 height 19
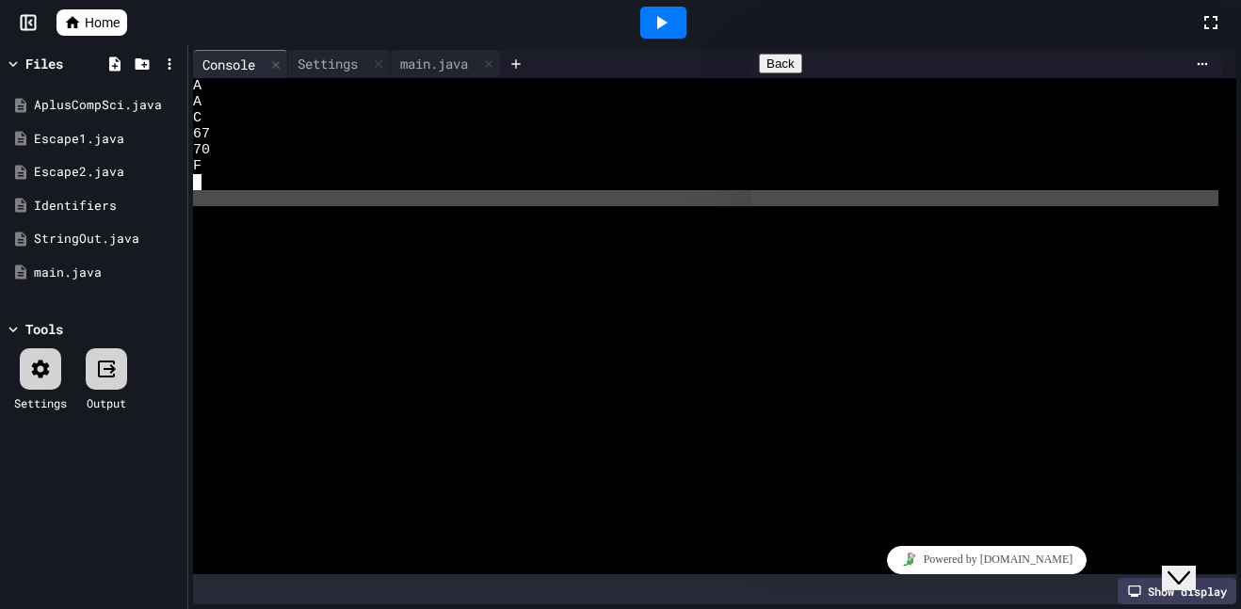
click at [656, 196] on textarea "Terminal input" at bounding box center [656, 195] width 19 height 19
click at [1190, 567] on icon "Close Chat This icon closes the chat window." at bounding box center [1179, 578] width 23 height 23
